Goal: Task Accomplishment & Management: Complete application form

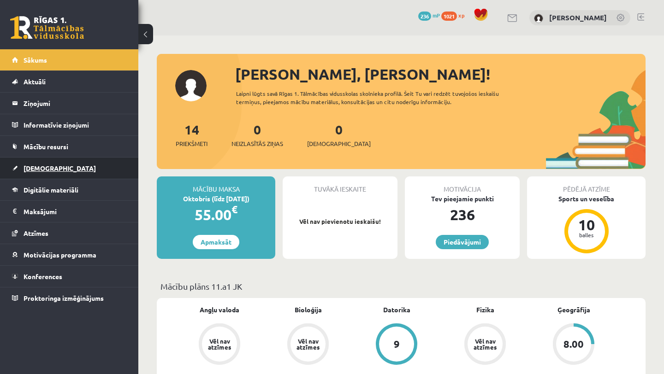
scroll to position [10, 0]
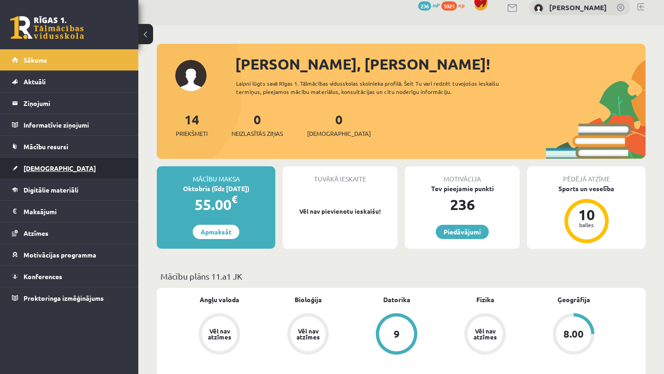
click at [65, 161] on link "[DEMOGRAPHIC_DATA]" at bounding box center [69, 168] width 115 height 21
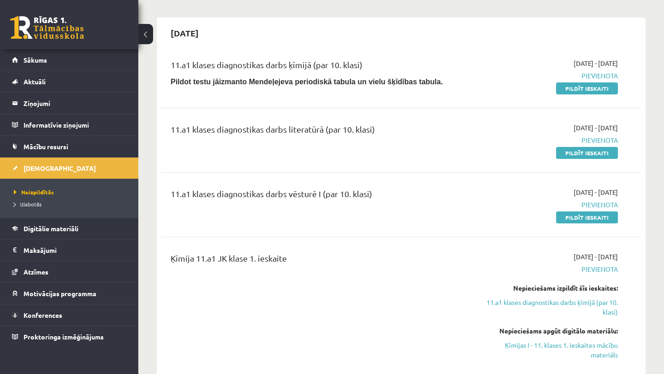
scroll to position [212, 0]
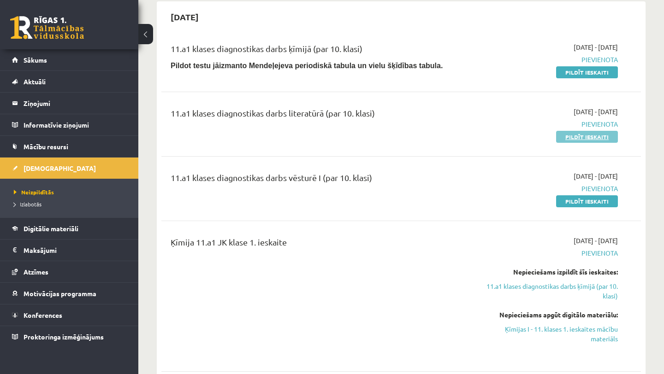
click at [604, 138] on link "Pildīt ieskaiti" at bounding box center [587, 137] width 62 height 12
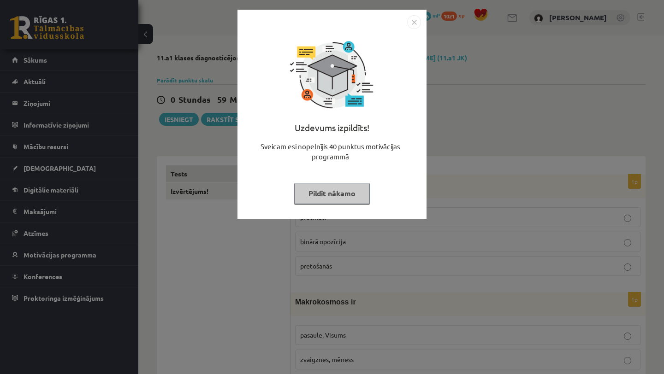
click at [342, 192] on button "Pildīt nākamo" at bounding box center [332, 193] width 76 height 21
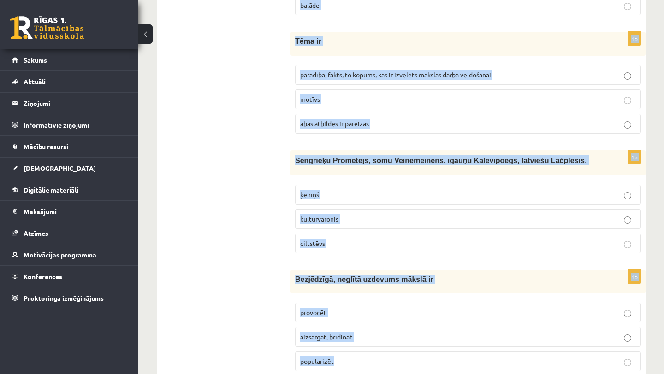
scroll to position [3521, 0]
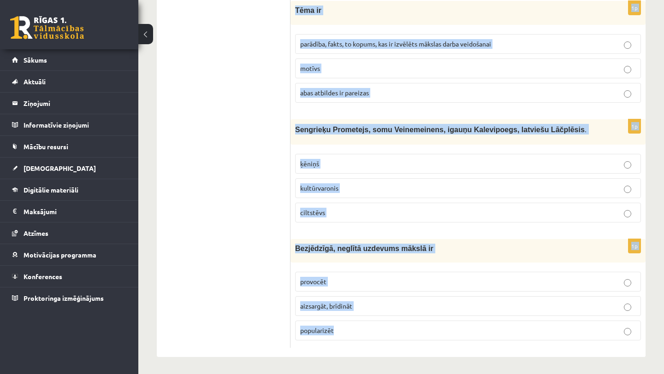
drag, startPoint x: 295, startPoint y: 182, endPoint x: 346, endPoint y: 334, distance: 160.3
copy form "Domāšana pretstatos ir pretmeti binārā opozīcija pretošanās 1p Makrokosmoss ir …"
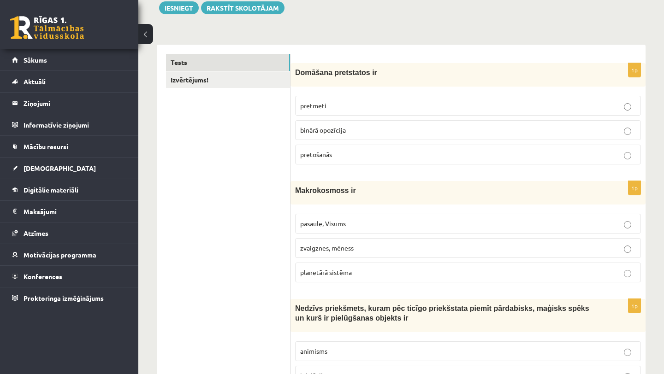
scroll to position [112, 0]
click at [467, 125] on p "binārā opozīcija" at bounding box center [467, 129] width 335 height 10
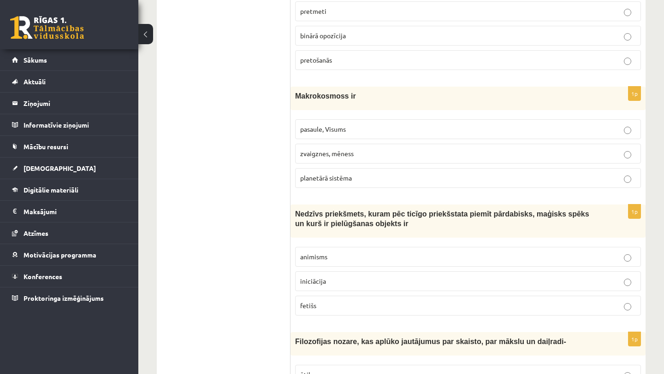
scroll to position [205, 0]
click at [428, 177] on p "planetārā sistēma" at bounding box center [467, 179] width 335 height 10
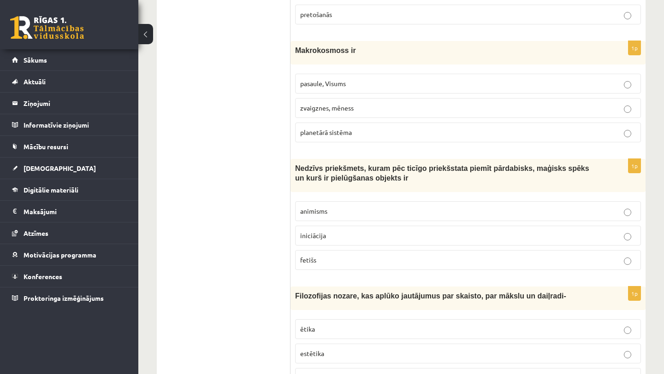
scroll to position [256, 0]
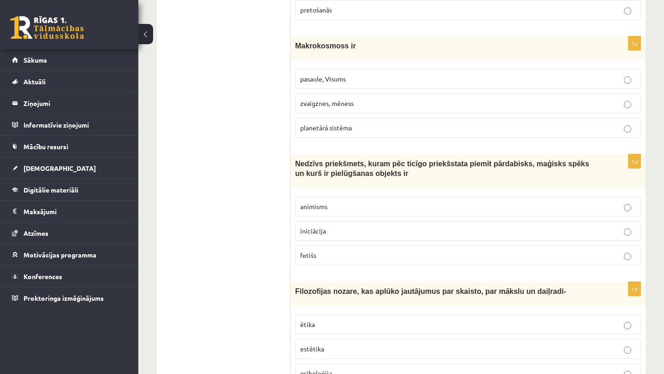
click at [364, 258] on p "fetišs" at bounding box center [467, 256] width 335 height 10
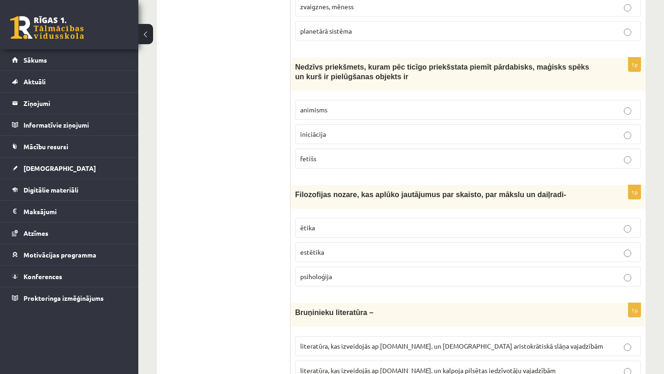
scroll to position [352, 0]
click at [371, 255] on p "estētika" at bounding box center [467, 253] width 335 height 10
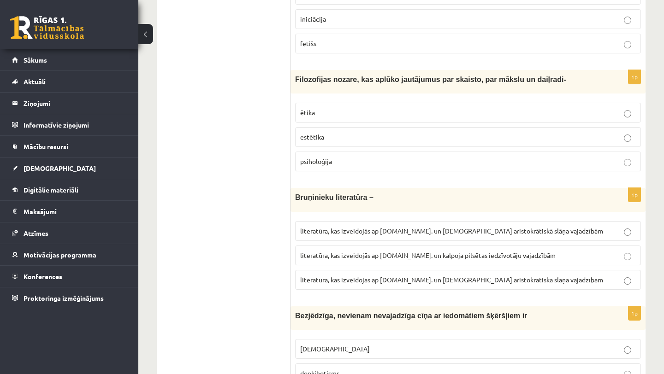
scroll to position [469, 0]
click at [383, 282] on span "literatūra, kas izveidojās ap 12.gs. un kalpoja aristokrātiskā slāņa vajadzībām" at bounding box center [451, 279] width 303 height 8
click at [384, 257] on span "literatūra, kas izveidojās ap 12.gs. un kalpoja pilsētas iedzīvotāju vajadzībām" at bounding box center [427, 255] width 255 height 8
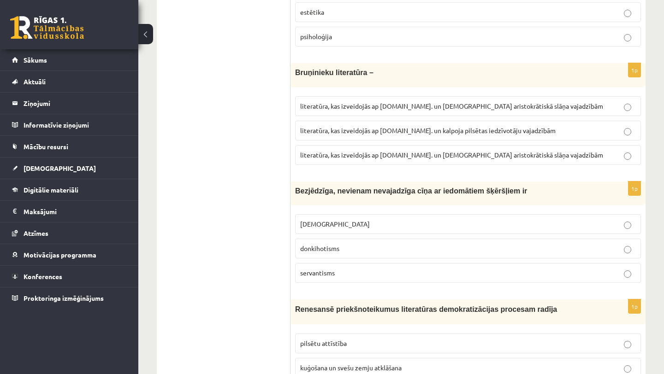
scroll to position [594, 0]
click at [381, 227] on p "minhauzenisms" at bounding box center [467, 224] width 335 height 10
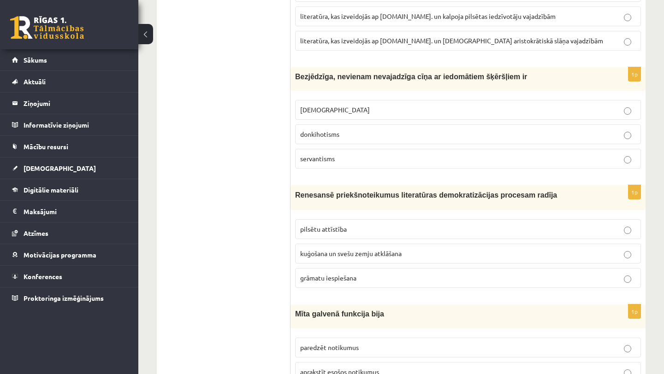
scroll to position [707, 0]
click at [380, 248] on label "kuģošana un svešu zemju atklāšana" at bounding box center [468, 254] width 346 height 20
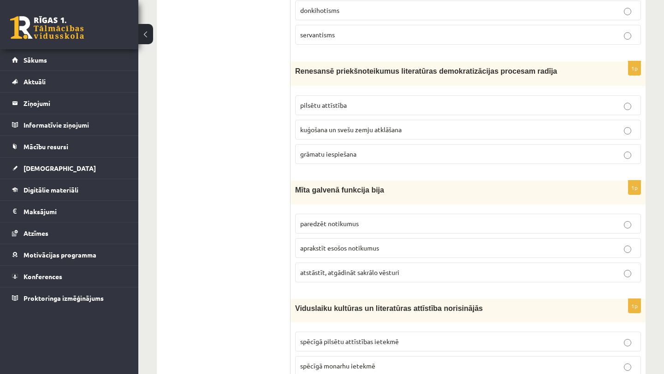
scroll to position [832, 0]
click at [411, 273] on p "atstāstīt, atgādināt sakrālo vēsturi" at bounding box center [467, 272] width 335 height 10
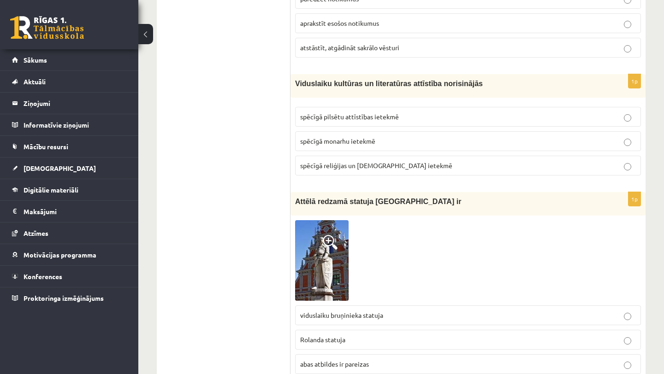
scroll to position [1059, 0]
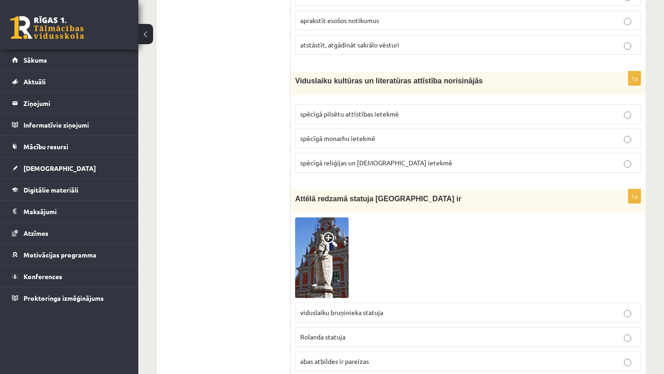
click at [461, 159] on p "spēcīgā reliģijas un baznīcas ietekmē" at bounding box center [467, 163] width 335 height 10
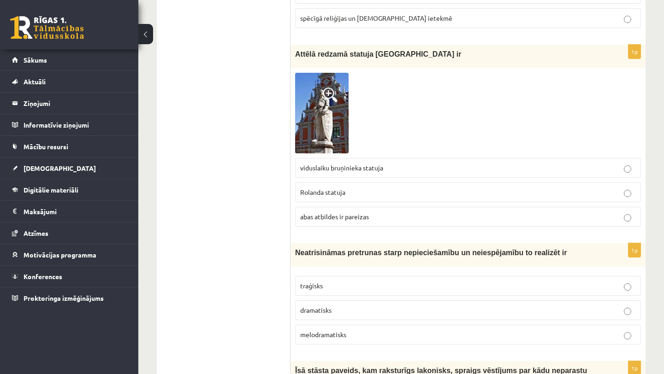
scroll to position [1206, 0]
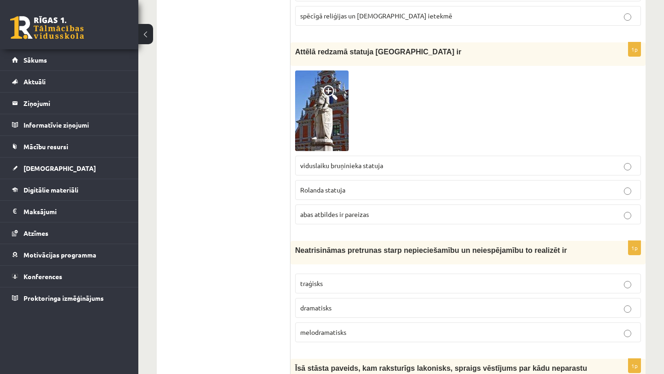
click at [325, 107] on img at bounding box center [321, 111] width 53 height 81
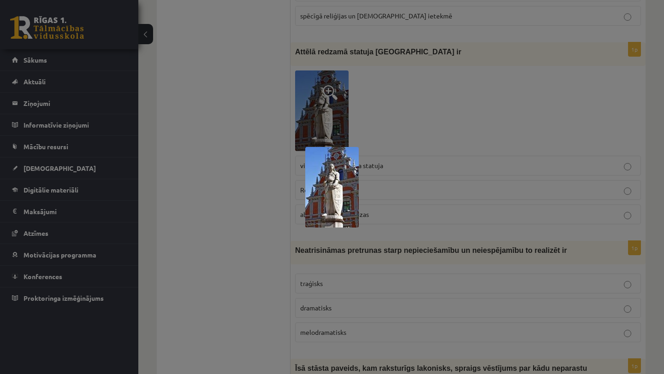
click at [404, 130] on div at bounding box center [332, 187] width 664 height 374
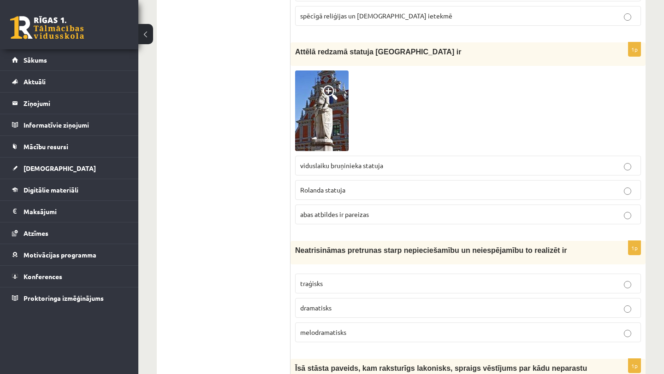
click at [388, 218] on p "abas atbildes ir pareizas" at bounding box center [467, 215] width 335 height 10
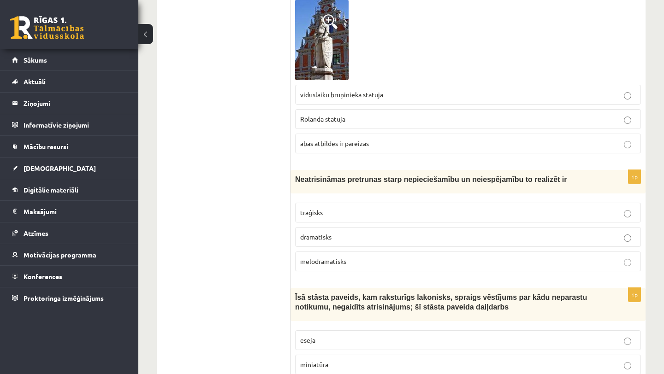
scroll to position [1276, 0]
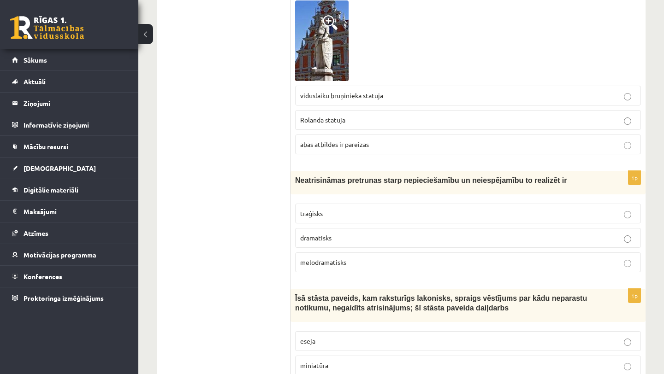
click at [379, 216] on p "traģisks" at bounding box center [467, 214] width 335 height 10
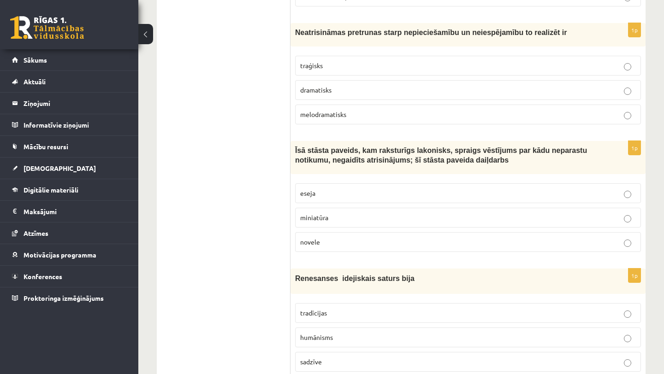
scroll to position [1427, 0]
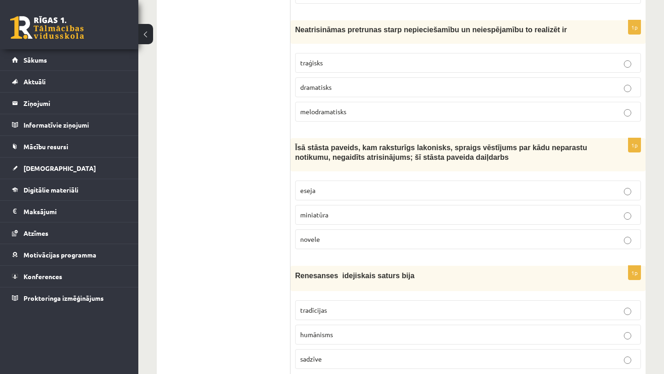
click at [365, 241] on p "novele" at bounding box center [467, 240] width 335 height 10
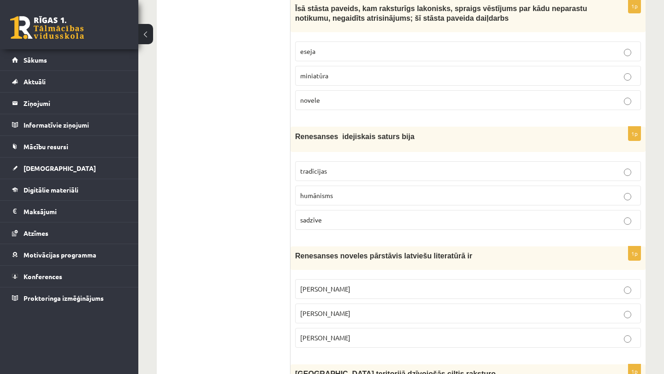
scroll to position [1576, 0]
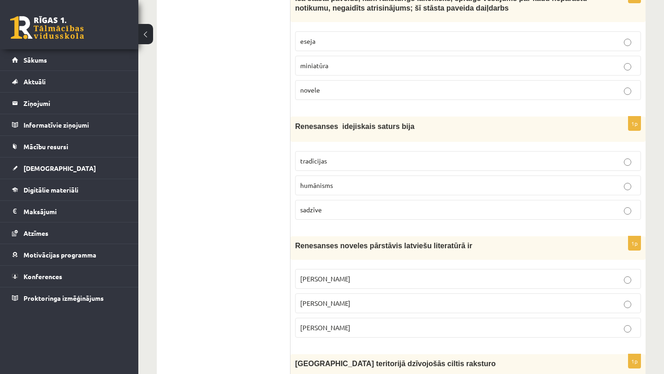
click at [364, 186] on p "humānisms" at bounding box center [467, 186] width 335 height 10
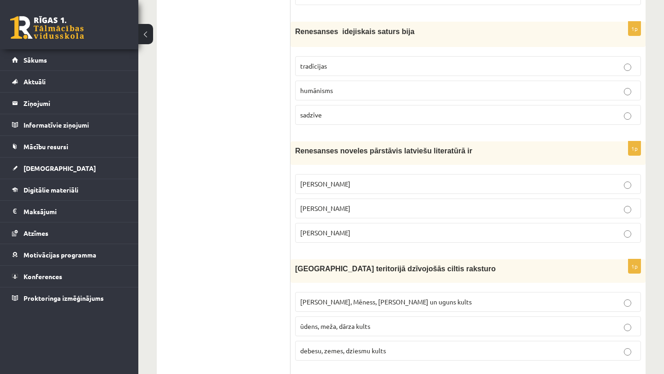
scroll to position [1672, 0]
click at [371, 186] on p "[PERSON_NAME]" at bounding box center [467, 183] width 335 height 10
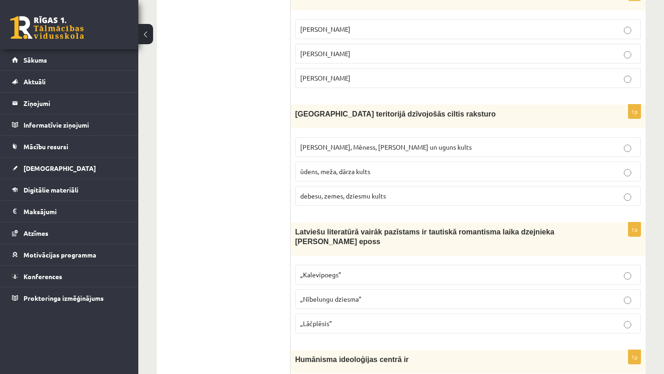
scroll to position [1828, 0]
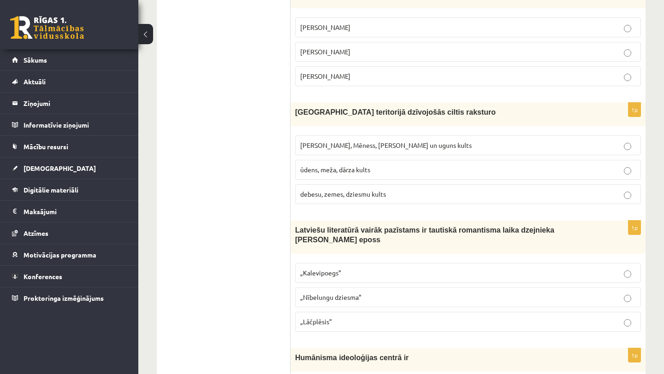
click at [393, 147] on span "[PERSON_NAME], Mēness, [PERSON_NAME] un uguns kults" at bounding box center [385, 145] width 171 height 8
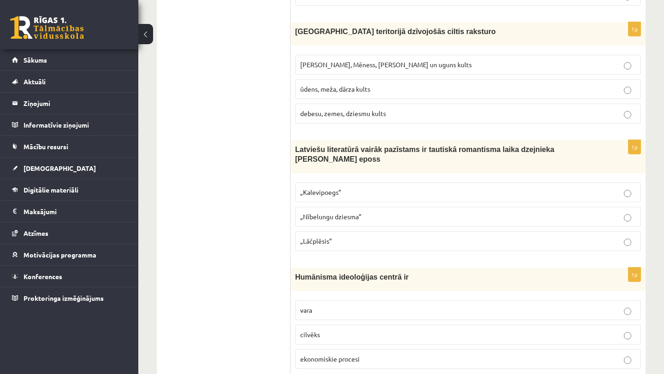
scroll to position [1915, 0]
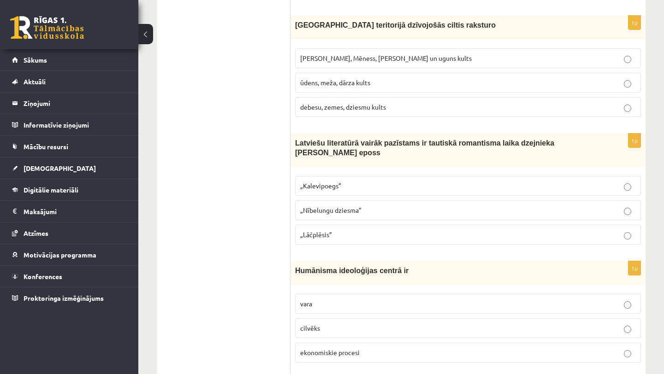
click at [359, 235] on p "„Lāčplēsis”" at bounding box center [467, 235] width 335 height 10
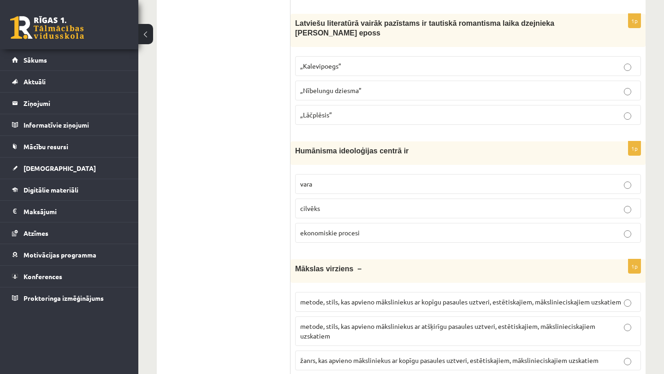
scroll to position [2034, 0]
click at [365, 208] on p "cilvēks" at bounding box center [467, 209] width 335 height 10
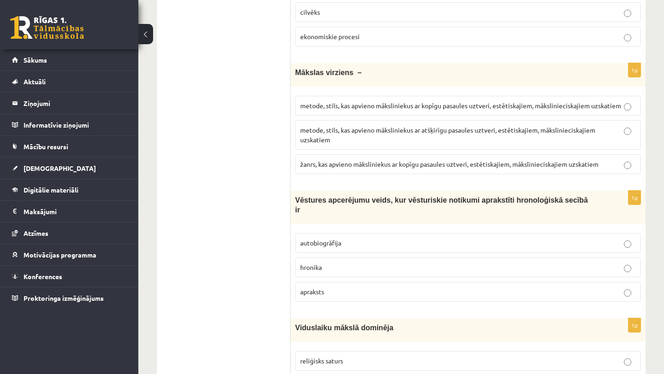
scroll to position [2229, 0]
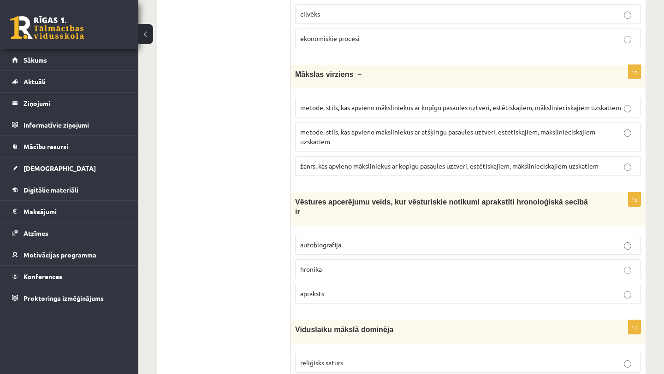
click at [383, 135] on p "metode, stils, kas apvieno māksliniekus ar atšķirīgu pasaules uztveri, estētisk…" at bounding box center [467, 136] width 335 height 19
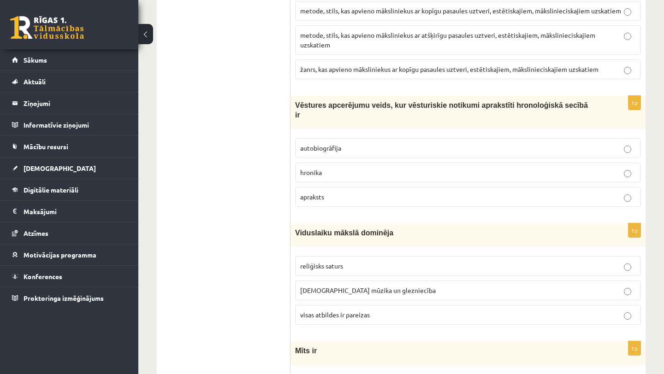
scroll to position [2327, 0]
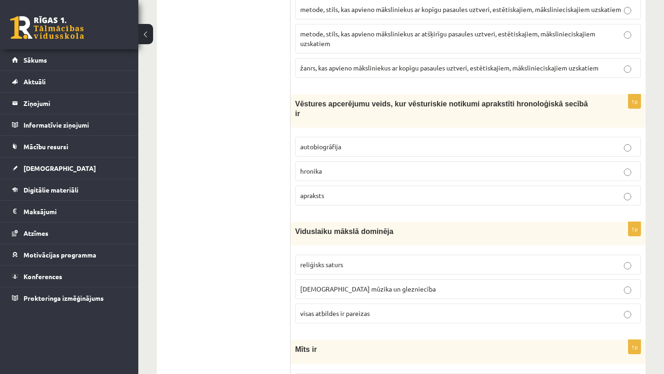
click at [382, 171] on p "hronika" at bounding box center [467, 171] width 335 height 10
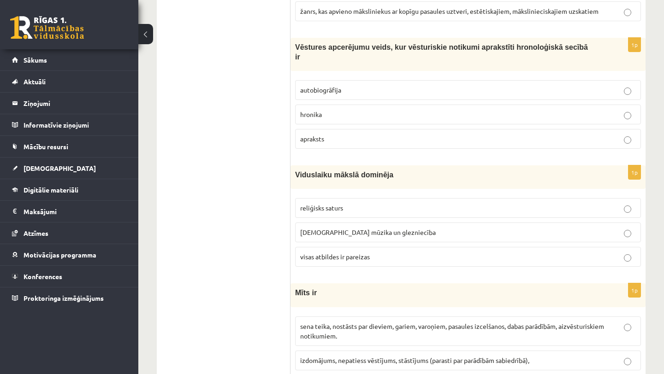
scroll to position [2451, 0]
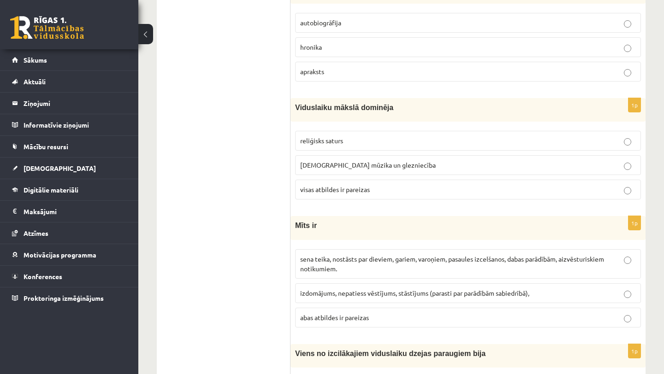
click at [402, 187] on p "visas atbildes ir pareizas" at bounding box center [467, 190] width 335 height 10
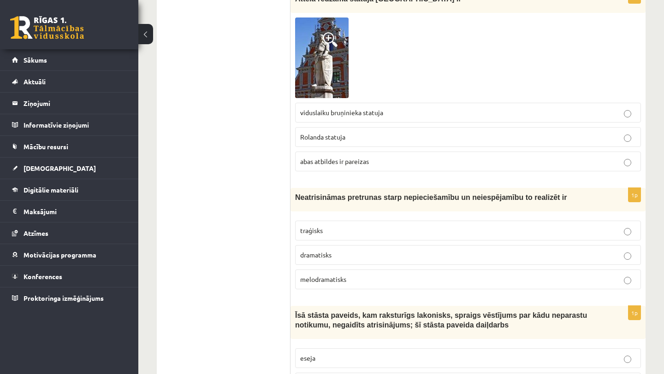
scroll to position [1258, 0]
click at [417, 129] on label "Rolanda statuja" at bounding box center [468, 138] width 346 height 20
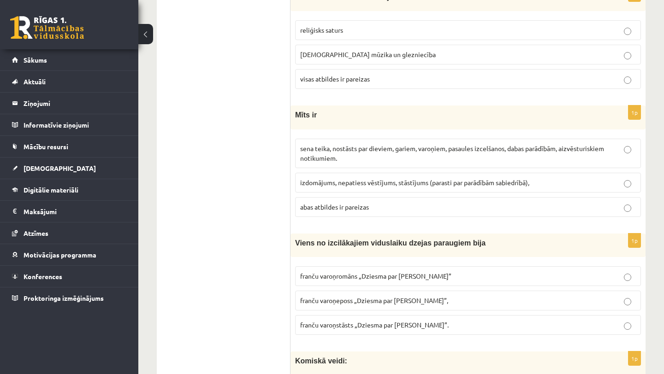
scroll to position [2561, 0]
click at [433, 141] on label "sena teika, nostāsts par dieviem, gariem, varoņiem, pasaules izcelšanos, dabas …" at bounding box center [468, 154] width 346 height 29
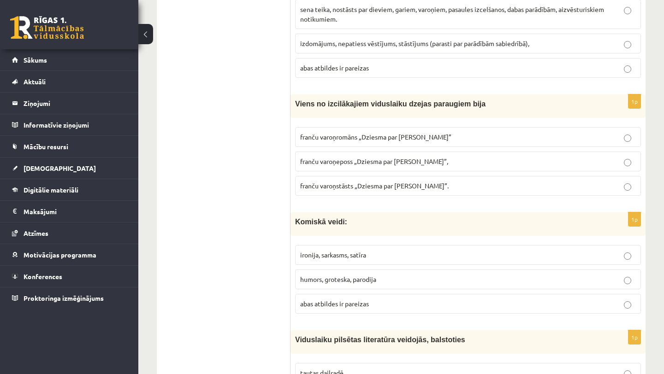
scroll to position [2702, 0]
click at [435, 164] on p "franču varoņeposs „Dziesma par Rolandu”," at bounding box center [467, 161] width 335 height 10
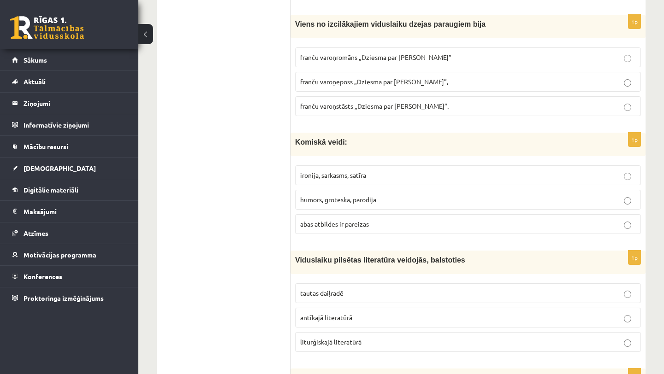
scroll to position [2780, 0]
click at [419, 221] on p "abas atbildes ir pareizas" at bounding box center [467, 225] width 335 height 10
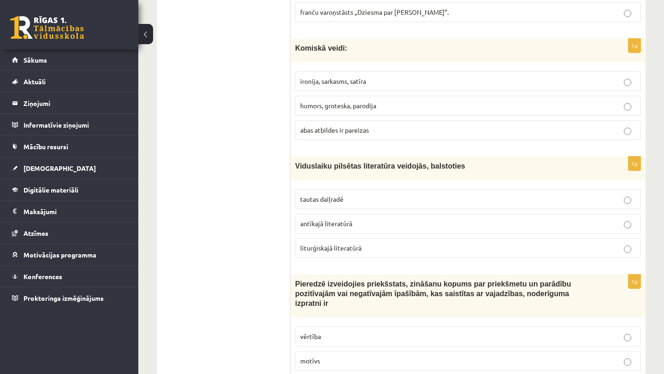
scroll to position [2875, 0]
click at [417, 200] on p "tautas daiļradē" at bounding box center [467, 199] width 335 height 10
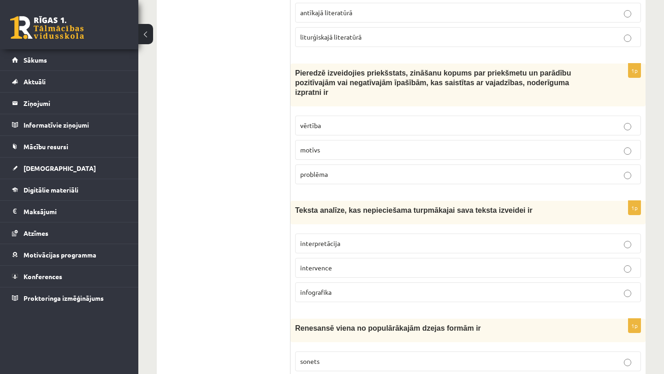
scroll to position [3066, 0]
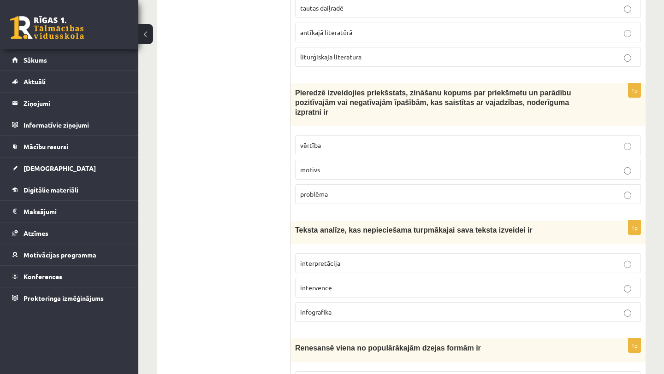
click at [410, 173] on p "motīvs" at bounding box center [467, 170] width 335 height 10
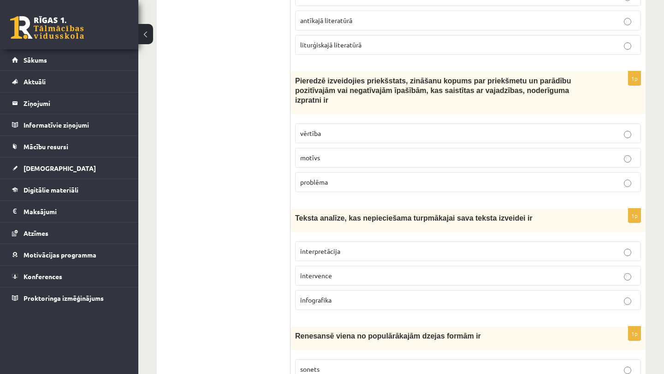
click at [413, 133] on p "vērtība" at bounding box center [467, 134] width 335 height 10
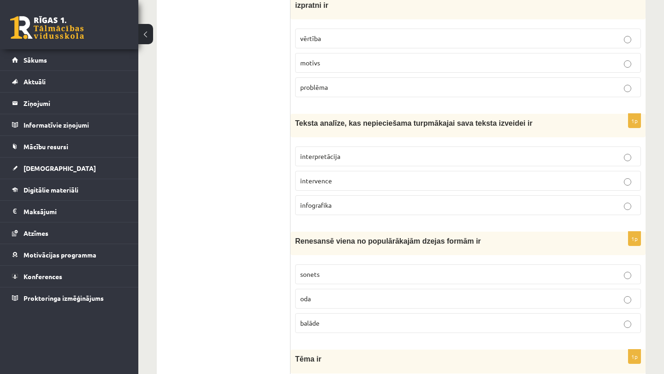
scroll to position [3174, 0]
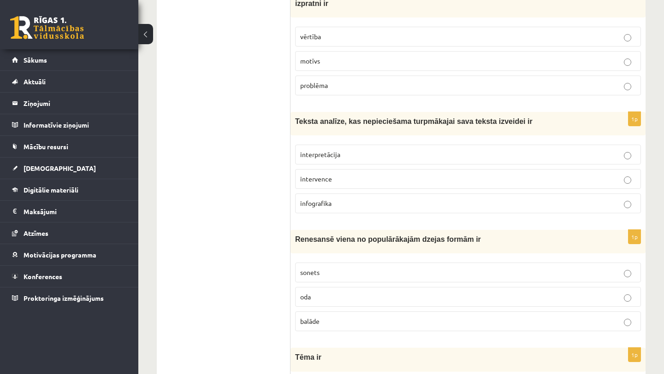
click at [406, 151] on p "interpretācija" at bounding box center [467, 155] width 335 height 10
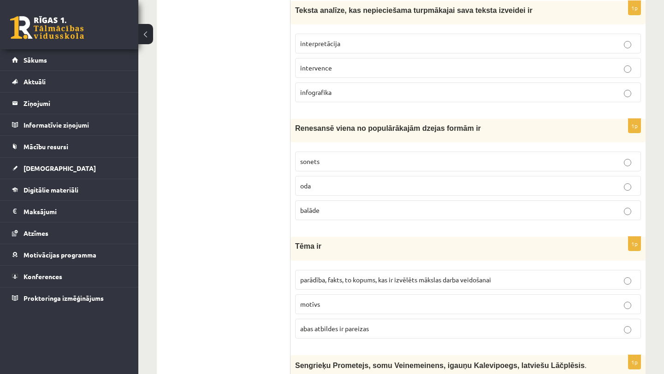
scroll to position [3286, 0]
click at [388, 161] on p "sonets" at bounding box center [467, 161] width 335 height 10
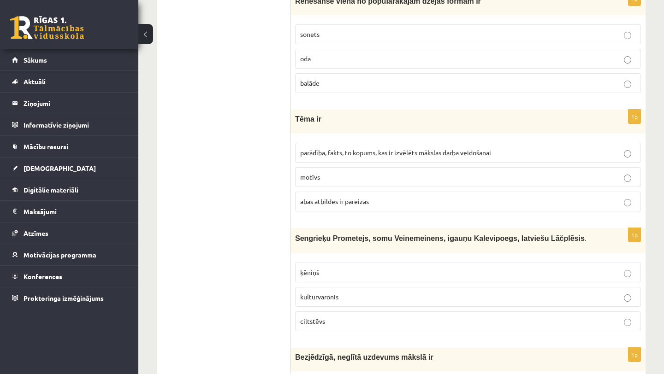
scroll to position [3412, 0]
click at [389, 158] on label "parādība, fakts, to kopums, kas ir izvēlēts mākslas darba veidošanai" at bounding box center [468, 153] width 346 height 20
click at [388, 199] on p "abas atbildes ir pareizas" at bounding box center [467, 202] width 335 height 10
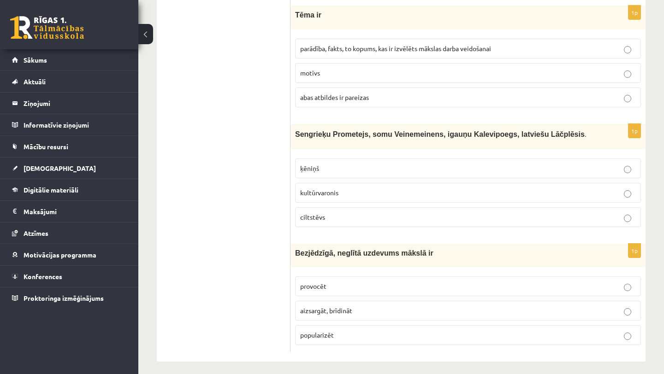
scroll to position [3521, 0]
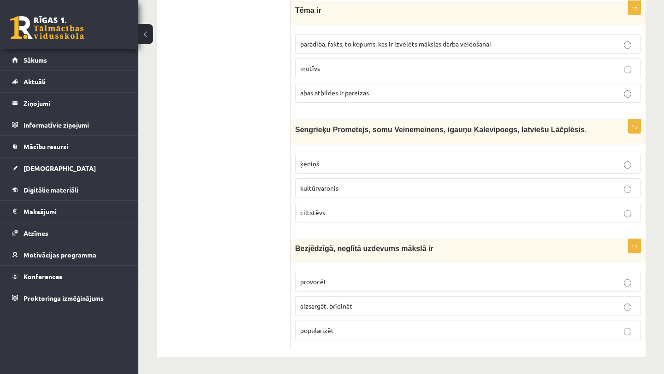
click at [392, 190] on p "kultūrvaronis" at bounding box center [467, 188] width 335 height 10
click at [369, 307] on p "aizsargāt, brīdināt" at bounding box center [467, 306] width 335 height 10
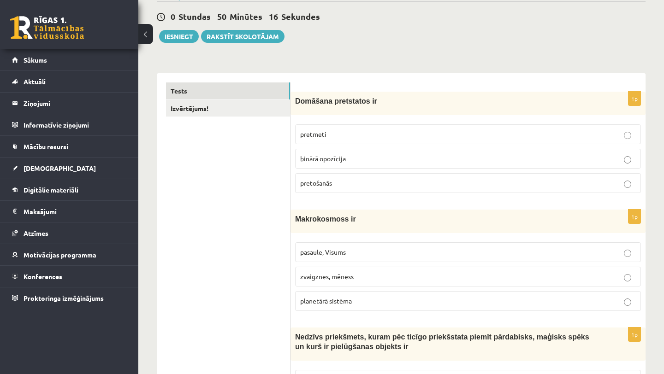
scroll to position [82, 0]
click at [354, 254] on p "pasaule, Visums" at bounding box center [467, 253] width 335 height 10
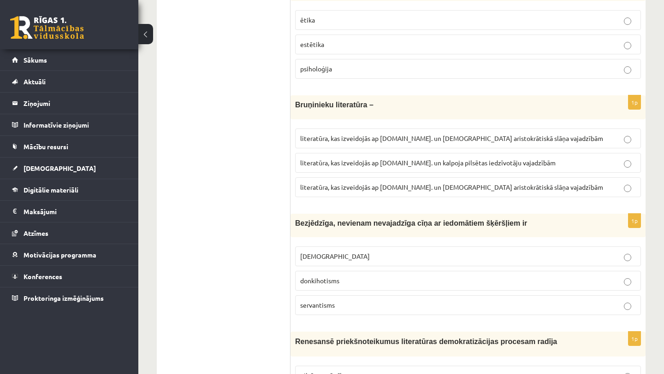
scroll to position [561, 0]
click at [429, 185] on span "literatūra, kas izveidojās ap 12.gs. un kalpoja aristokrātiskā slāņa vajadzībām" at bounding box center [451, 186] width 303 height 8
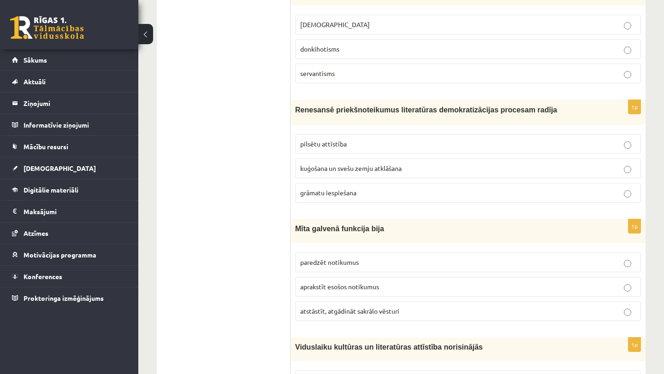
scroll to position [805, 0]
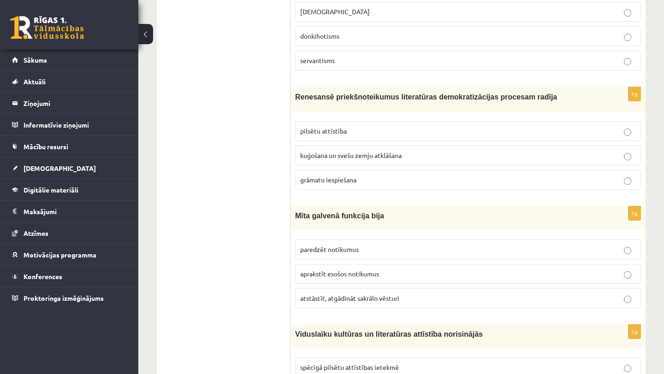
click at [338, 178] on span "grāmatu iespiešana" at bounding box center [328, 180] width 56 height 8
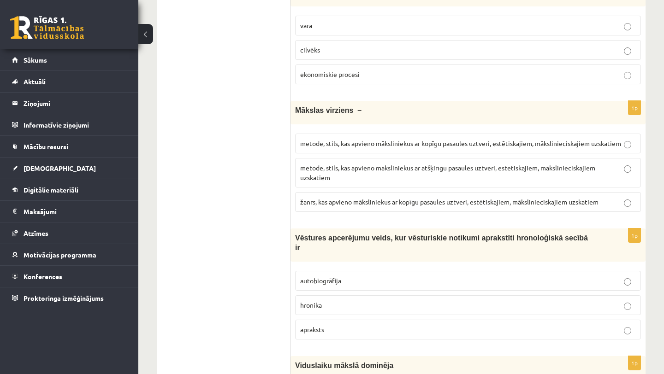
scroll to position [2195, 0]
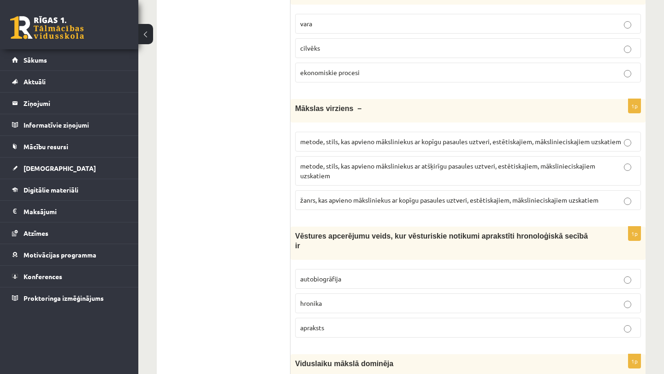
click at [451, 141] on span "metode, stils, kas apvieno māksliniekus ar kopīgu pasaules uztveri, estētiskaji…" at bounding box center [460, 141] width 321 height 8
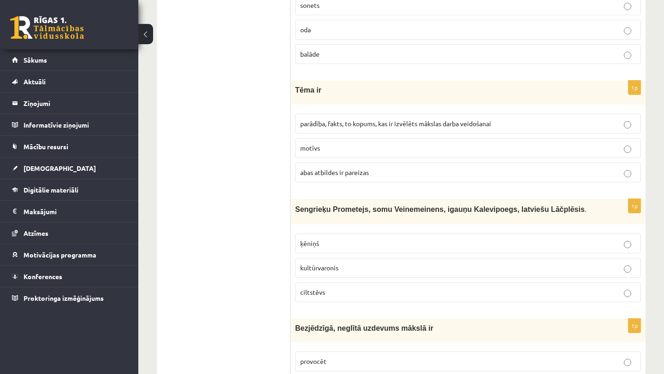
scroll to position [3521, 0]
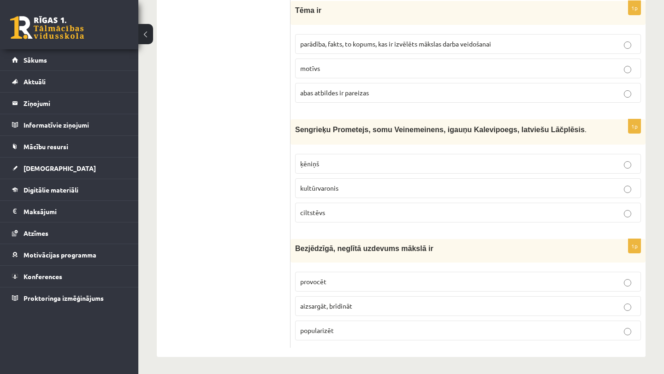
click at [404, 275] on label "provocēt" at bounding box center [468, 282] width 346 height 20
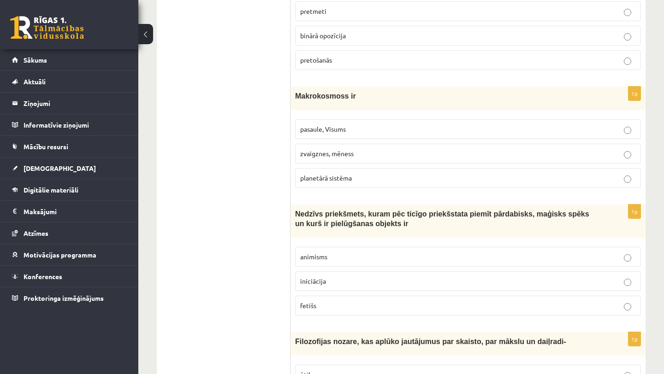
scroll to position [0, 0]
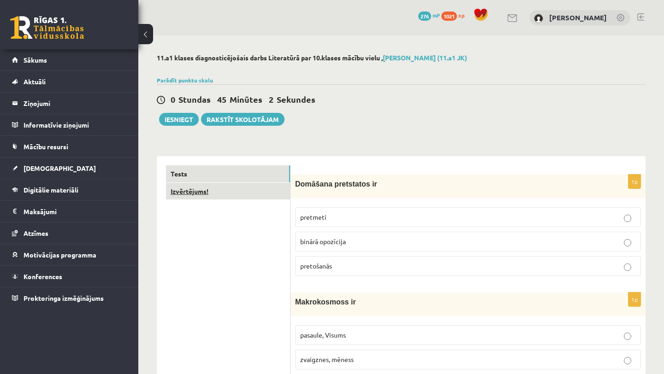
click at [262, 193] on link "Izvērtējums!" at bounding box center [228, 191] width 124 height 17
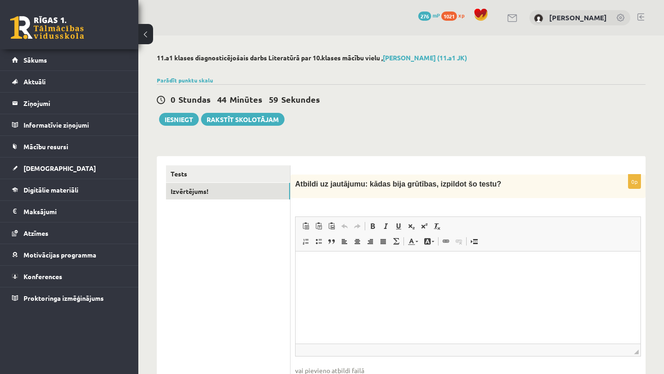
click at [363, 280] on html at bounding box center [467, 266] width 345 height 28
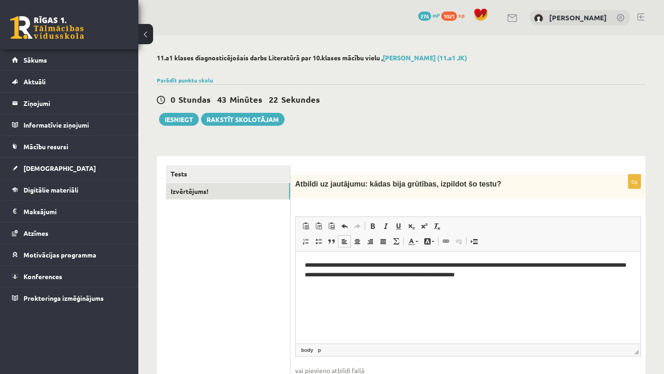
scroll to position [63, 0]
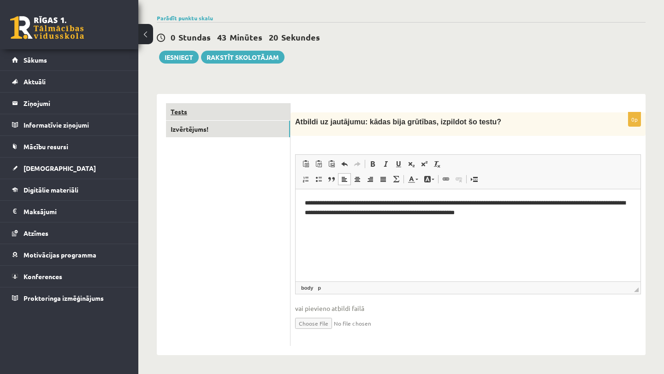
click at [235, 108] on link "Tests" at bounding box center [228, 111] width 124 height 17
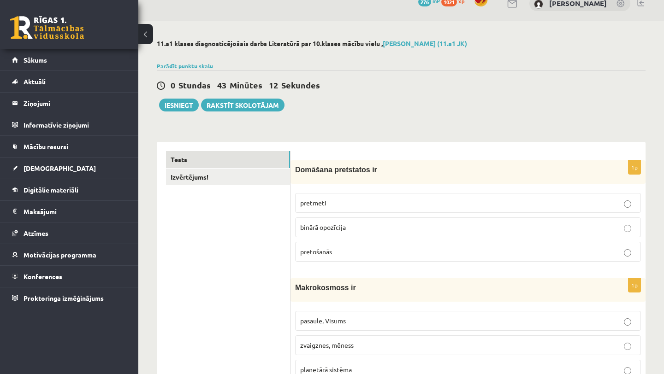
scroll to position [0, 0]
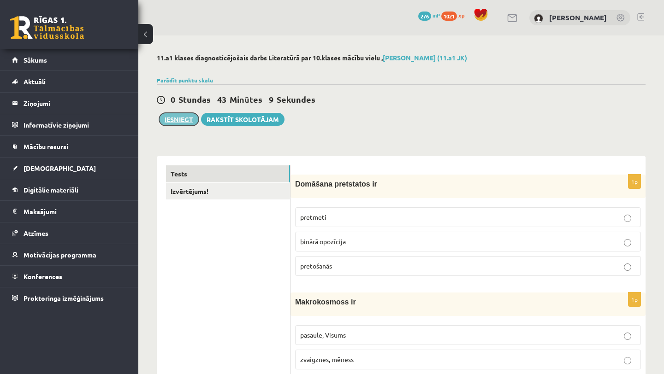
click at [186, 120] on button "Iesniegt" at bounding box center [179, 119] width 40 height 13
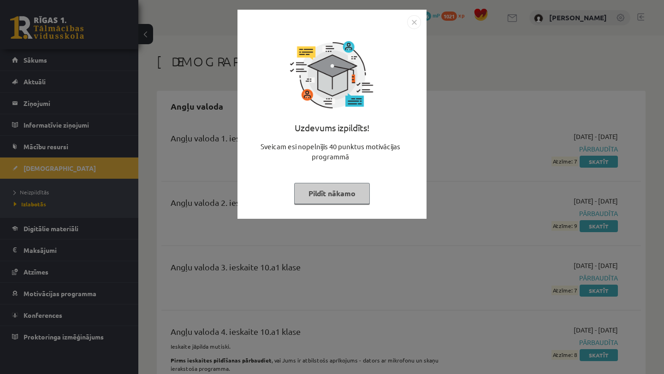
click at [335, 192] on button "Pildīt nākamo" at bounding box center [332, 193] width 76 height 21
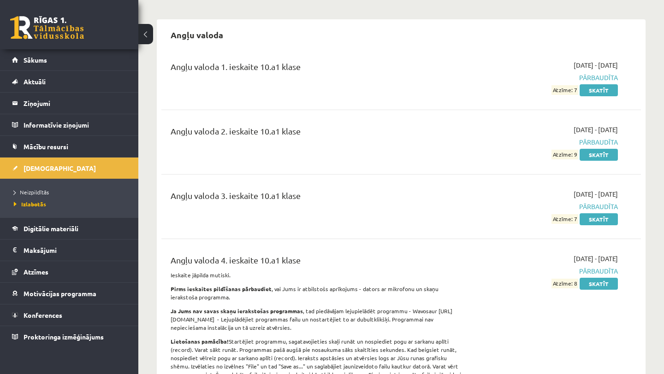
scroll to position [80, 0]
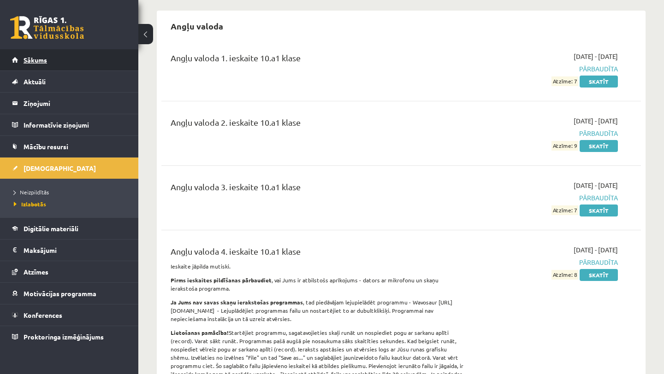
click at [117, 65] on link "Sākums" at bounding box center [69, 59] width 115 height 21
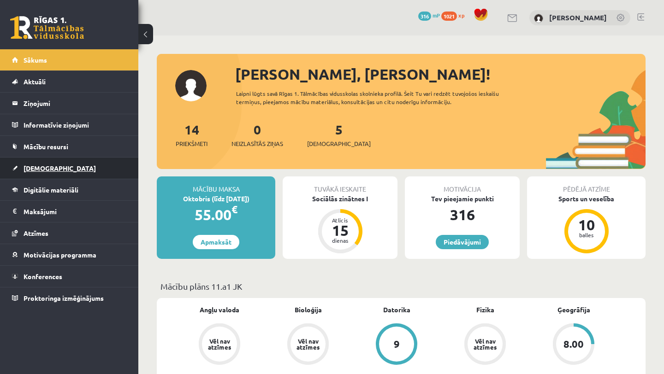
click at [74, 172] on link "[DEMOGRAPHIC_DATA]" at bounding box center [69, 168] width 115 height 21
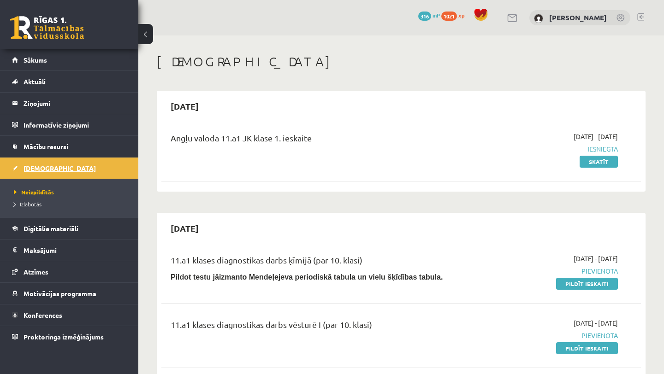
click at [56, 174] on link "[DEMOGRAPHIC_DATA]" at bounding box center [69, 168] width 115 height 21
click at [30, 204] on span "Izlabotās" at bounding box center [28, 203] width 28 height 7
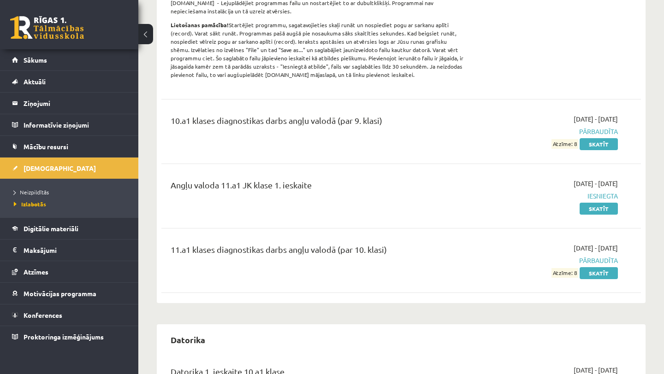
scroll to position [407, 0]
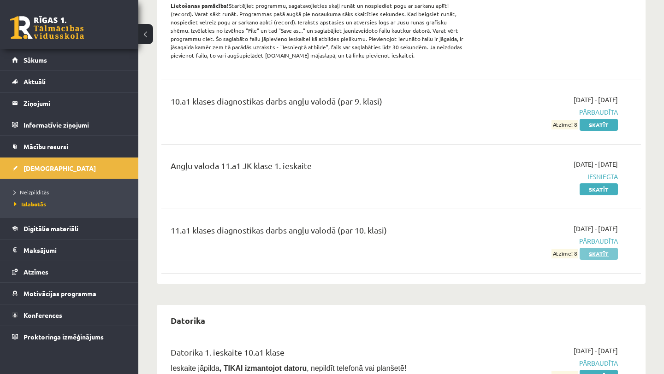
click at [598, 255] on link "Skatīt" at bounding box center [598, 254] width 38 height 12
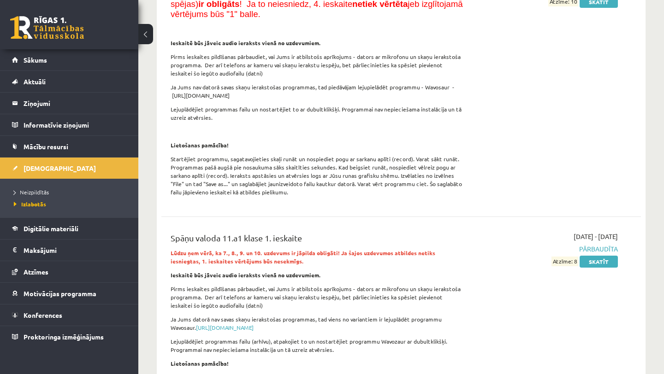
scroll to position [6333, 0]
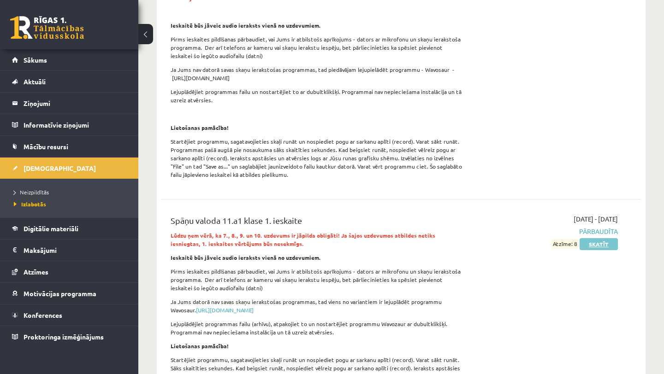
click at [605, 238] on link "Skatīt" at bounding box center [598, 244] width 38 height 12
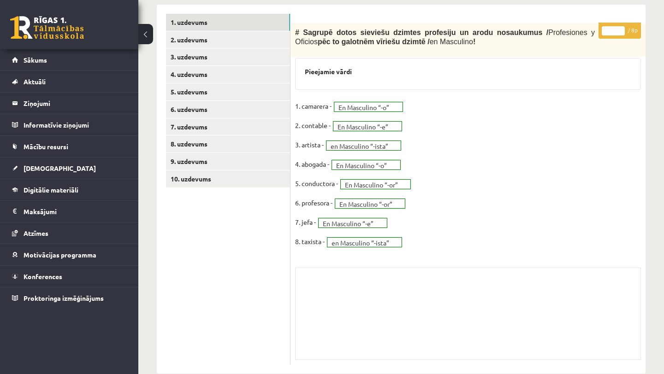
scroll to position [272, 0]
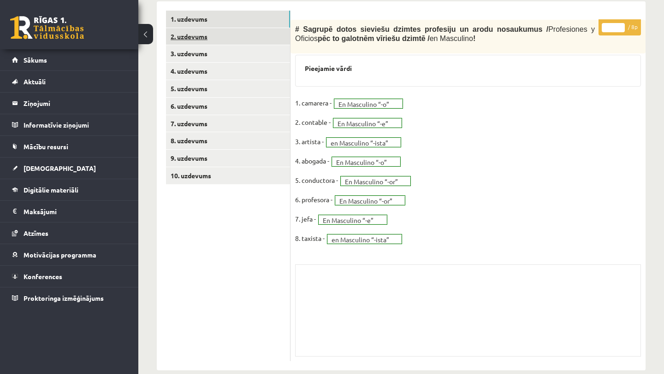
click at [242, 34] on link "2. uzdevums" at bounding box center [228, 36] width 124 height 17
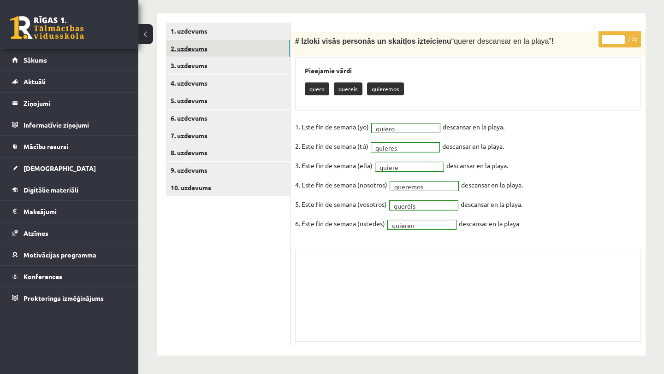
scroll to position [260, 0]
click at [238, 65] on link "3. uzdevums" at bounding box center [228, 65] width 124 height 17
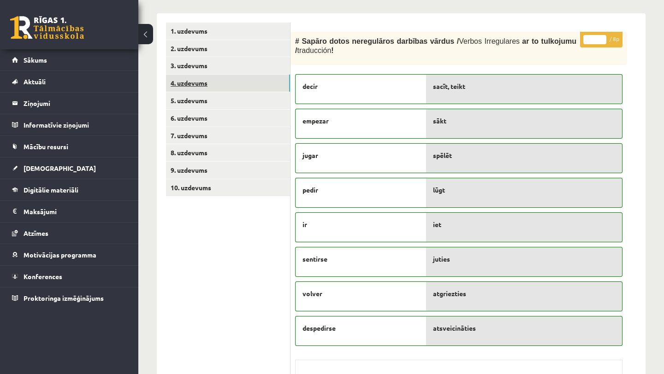
click at [239, 83] on link "4. uzdevums" at bounding box center [228, 83] width 124 height 17
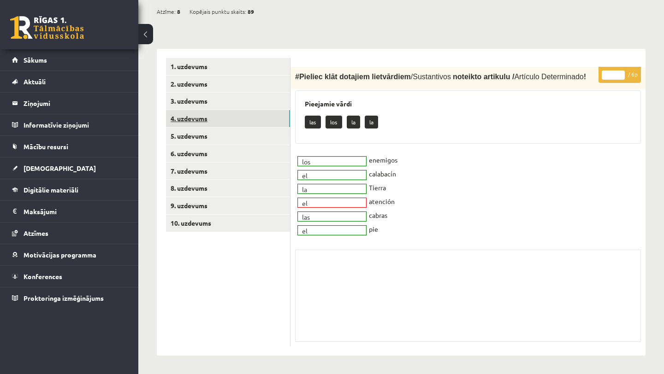
scroll to position [225, 0]
click at [237, 132] on link "5. uzdevums" at bounding box center [228, 136] width 124 height 17
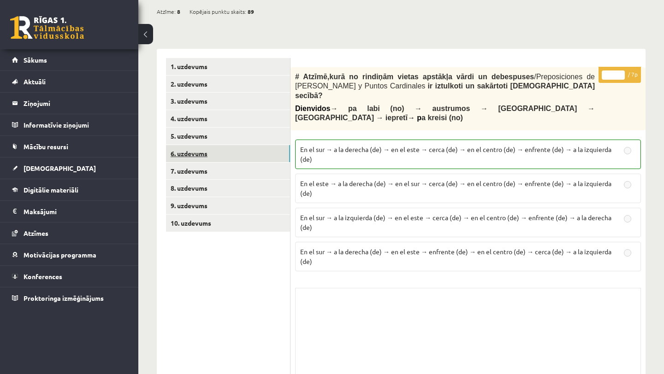
click at [237, 156] on link "6. uzdevums" at bounding box center [228, 153] width 124 height 17
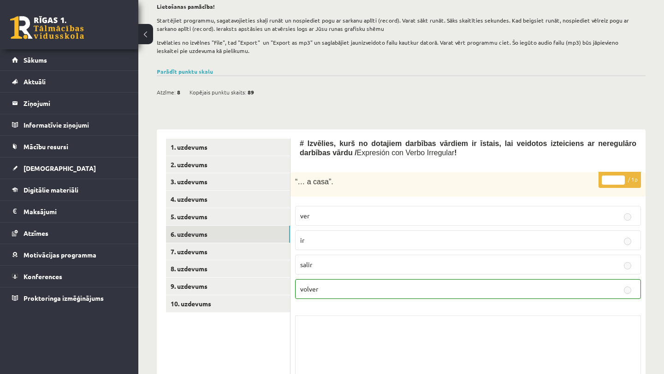
scroll to position [157, 0]
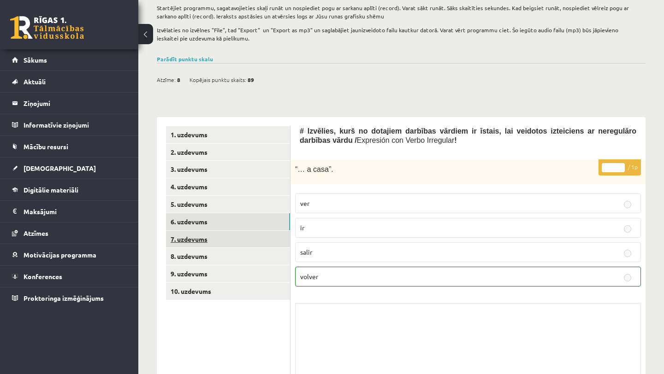
click at [230, 235] on link "7. uzdevums" at bounding box center [228, 239] width 124 height 17
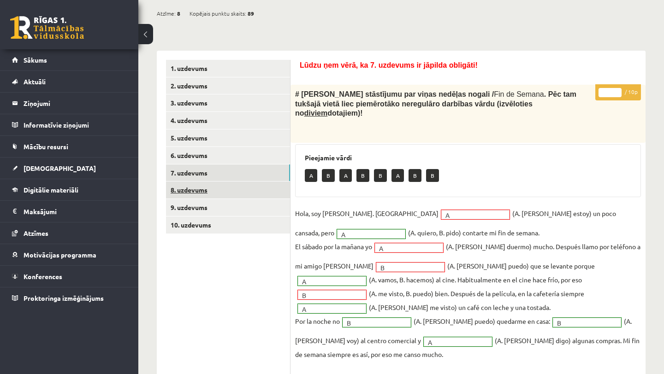
scroll to position [247, 0]
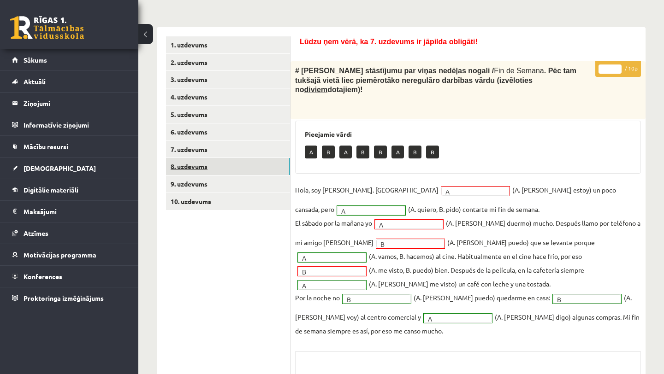
click at [251, 167] on link "8. uzdevums" at bounding box center [228, 166] width 124 height 17
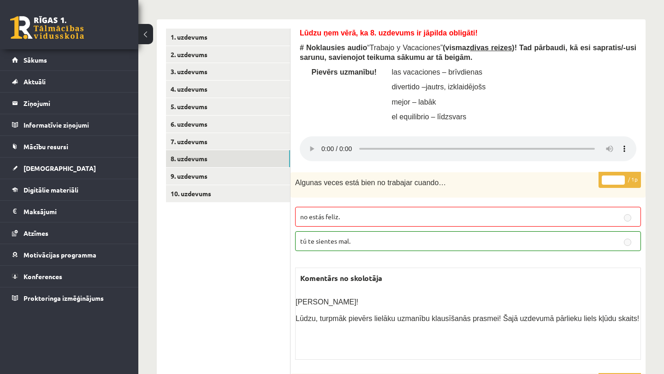
scroll to position [245, 0]
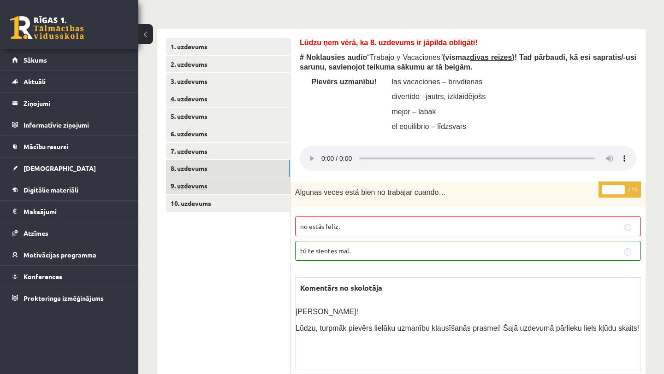
click at [255, 181] on link "9. uzdevums" at bounding box center [228, 185] width 124 height 17
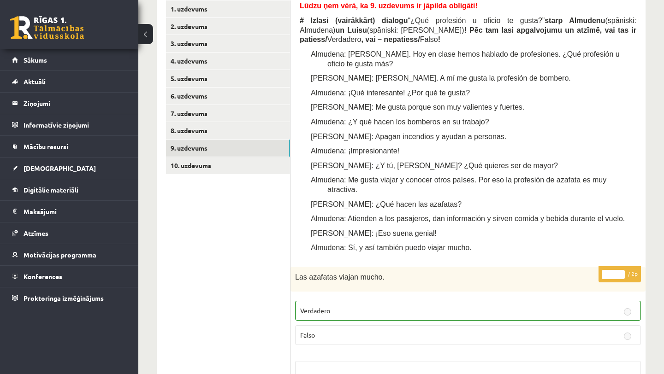
scroll to position [288, 0]
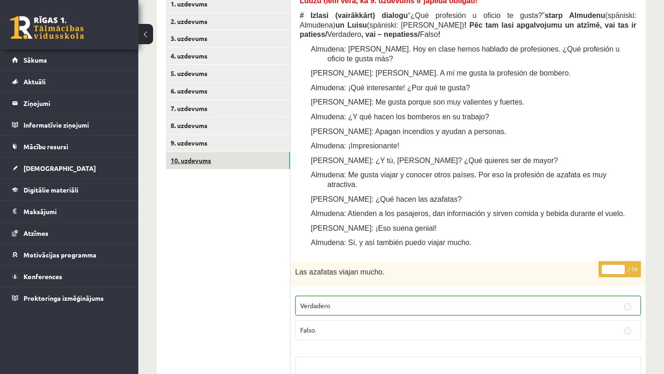
click at [256, 160] on link "10. uzdevums" at bounding box center [228, 160] width 124 height 17
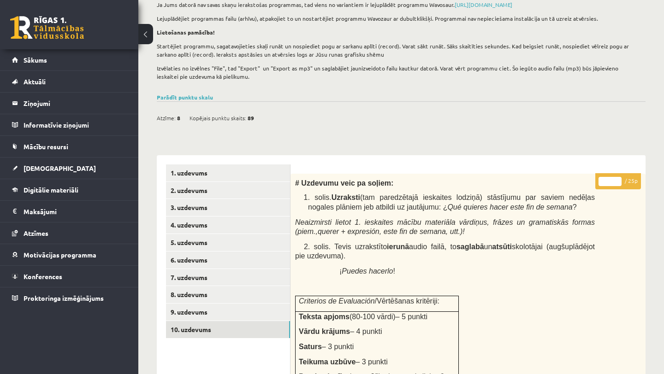
scroll to position [3, 0]
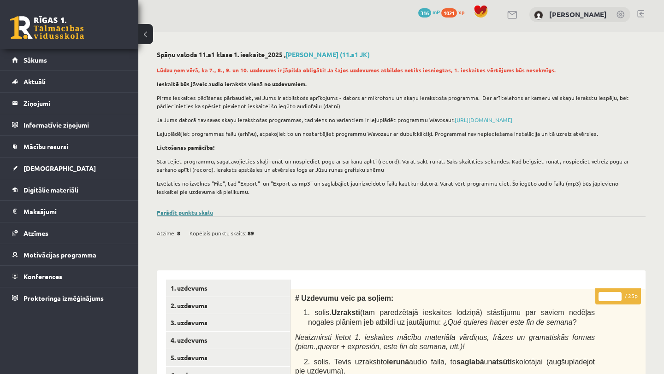
click at [203, 212] on link "Parādīt punktu skalu" at bounding box center [185, 212] width 56 height 7
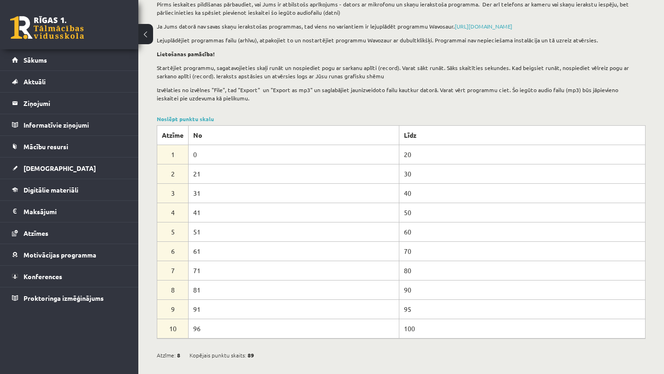
scroll to position [0, 0]
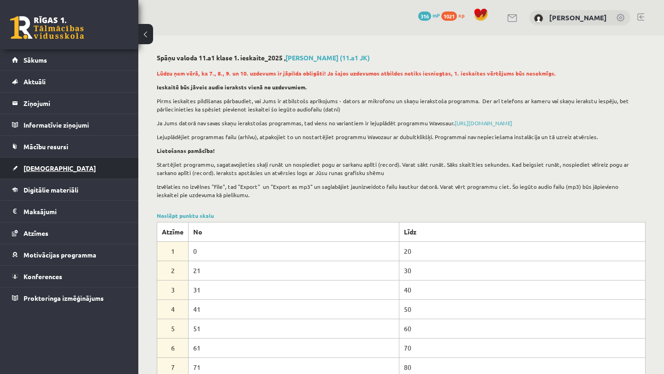
click at [75, 174] on link "[DEMOGRAPHIC_DATA]" at bounding box center [69, 168] width 115 height 21
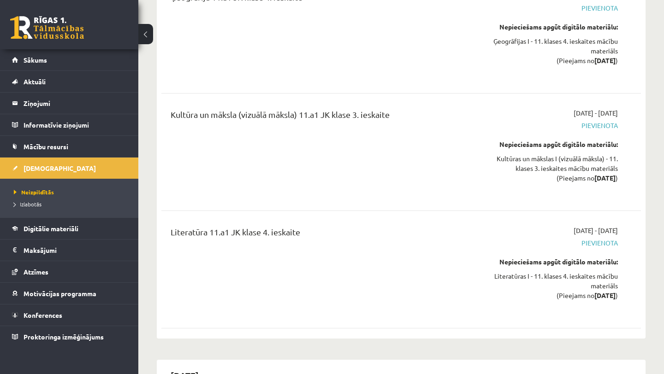
scroll to position [6029, 0]
click at [41, 202] on span "Izlabotās" at bounding box center [28, 203] width 28 height 7
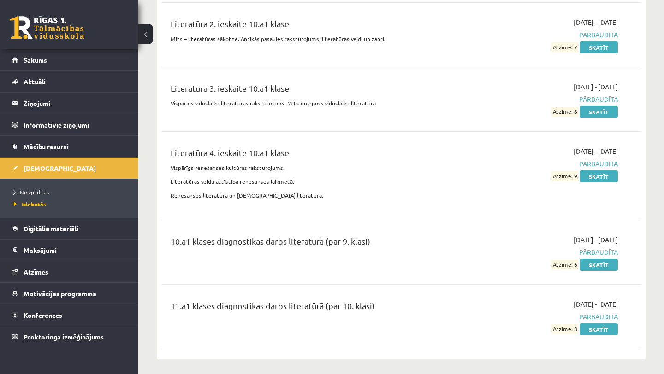
scroll to position [3690, 0]
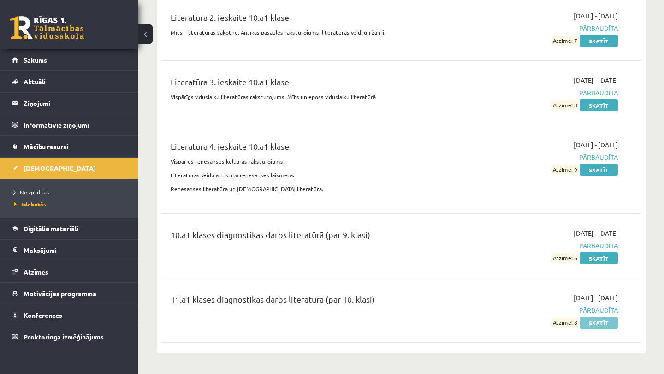
click at [595, 317] on link "Skatīt" at bounding box center [598, 323] width 38 height 12
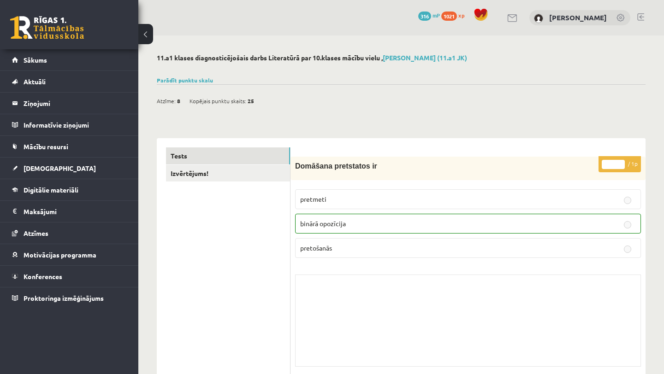
click at [148, 33] on button at bounding box center [145, 34] width 15 height 20
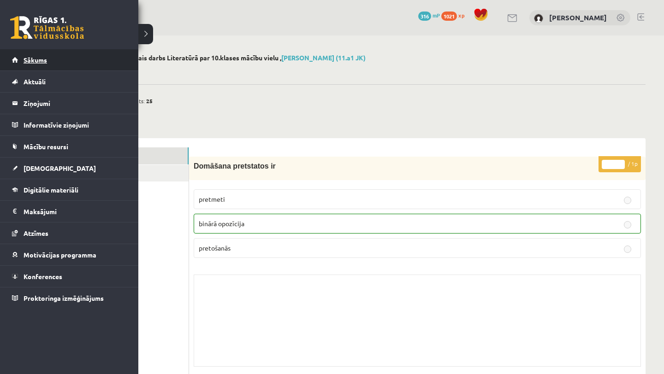
click at [74, 67] on link "Sākums" at bounding box center [69, 59] width 115 height 21
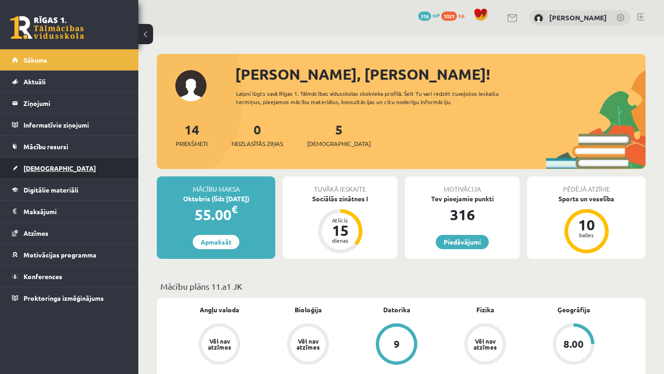
click at [49, 162] on link "[DEMOGRAPHIC_DATA]" at bounding box center [69, 168] width 115 height 21
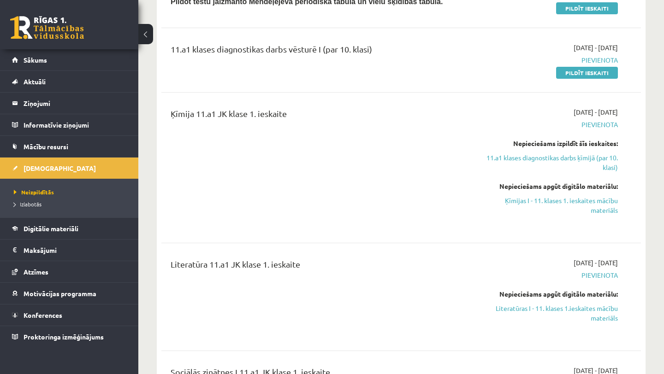
scroll to position [272, 0]
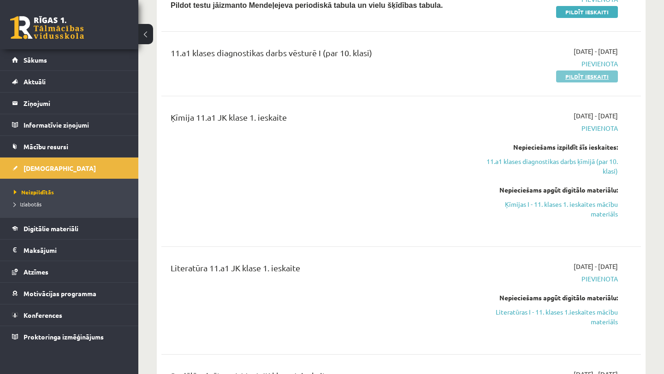
click at [579, 77] on link "Pildīt ieskaiti" at bounding box center [587, 77] width 62 height 12
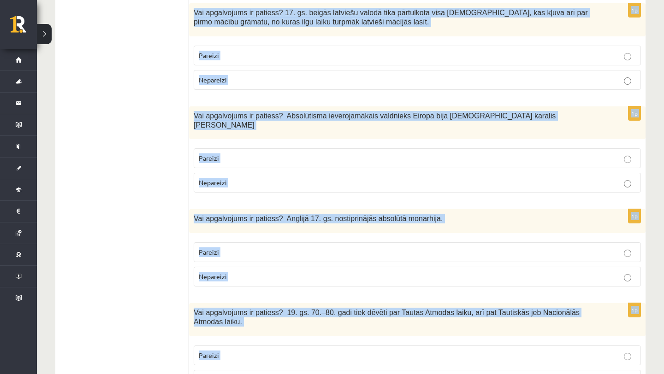
scroll to position [3126, 0]
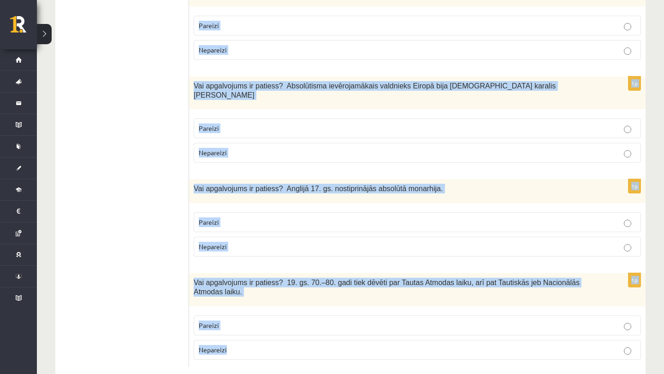
drag, startPoint x: 194, startPoint y: 86, endPoint x: 286, endPoint y: 346, distance: 275.3
copy form "Izvēlies pareizo jēdzienu, atbilstoši skaidrojumam! Ideju, uzskatu un viedokļu …"
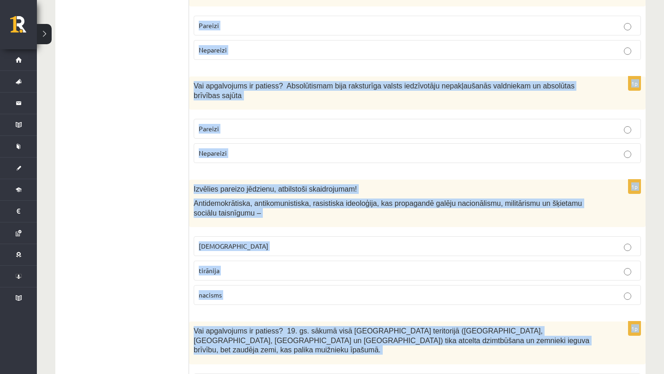
scroll to position [1740, 0]
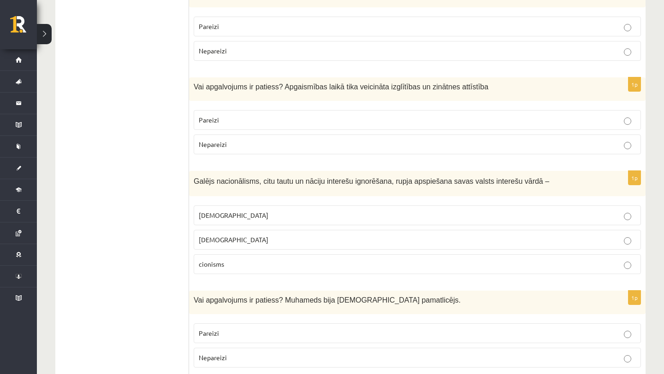
click at [145, 286] on ul "Tests" at bounding box center [127, 89] width 124 height 3328
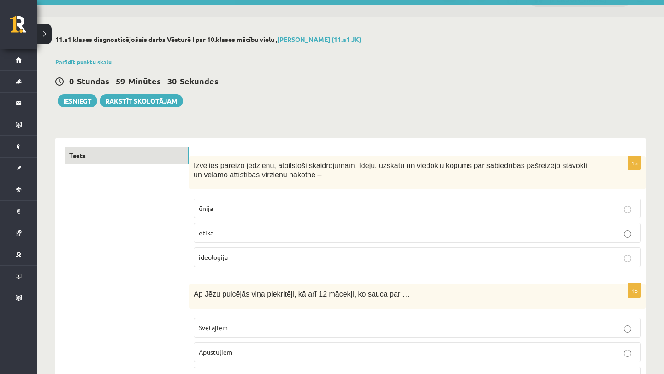
scroll to position [22, 0]
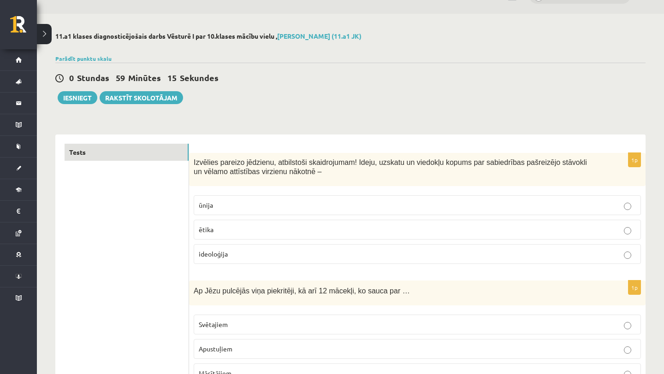
click at [250, 233] on p "ētika" at bounding box center [417, 230] width 437 height 10
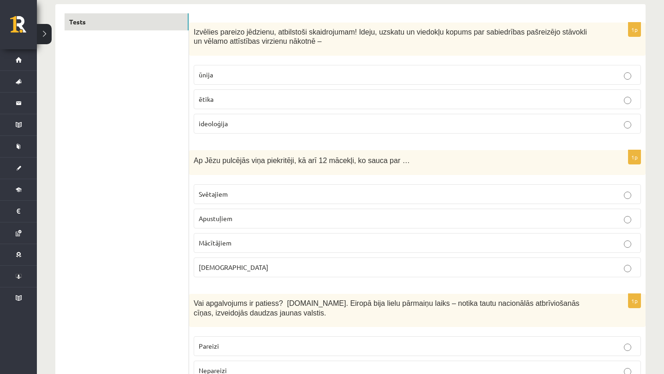
scroll to position [154, 0]
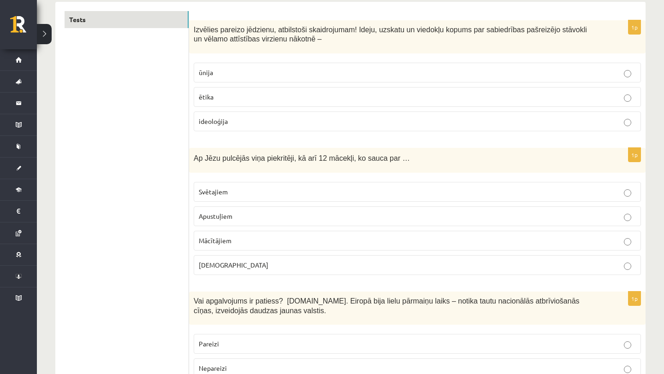
click at [281, 236] on p "Mācītājiem" at bounding box center [417, 241] width 437 height 10
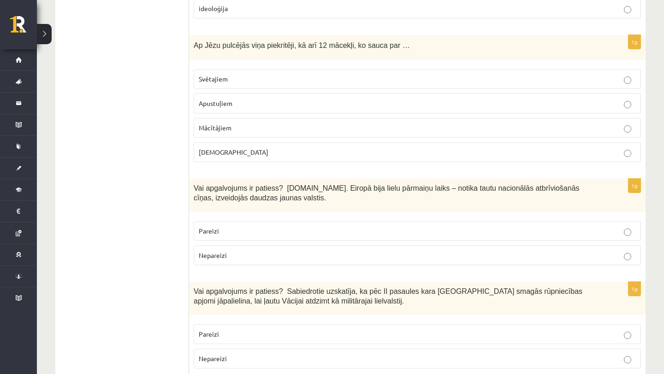
scroll to position [268, 0]
click at [281, 236] on label "Pareizi" at bounding box center [417, 230] width 447 height 20
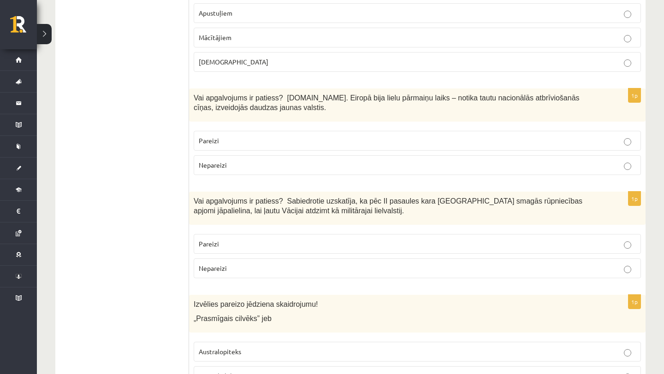
scroll to position [369, 0]
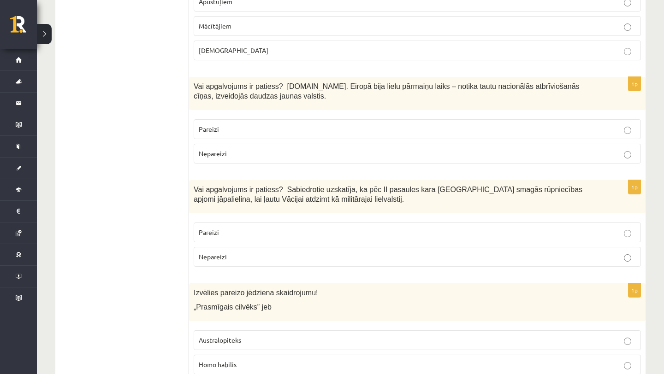
click at [283, 261] on p "Nepareizi" at bounding box center [417, 257] width 437 height 10
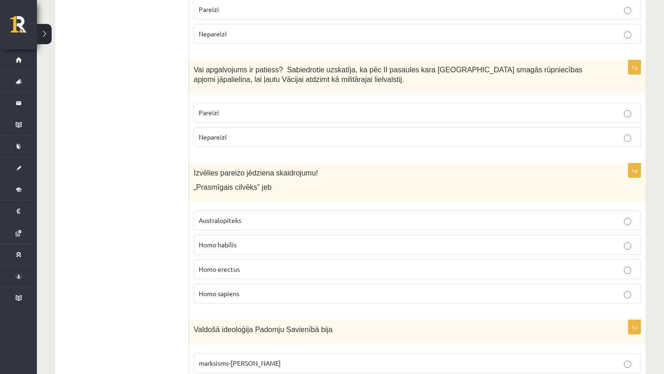
scroll to position [492, 0]
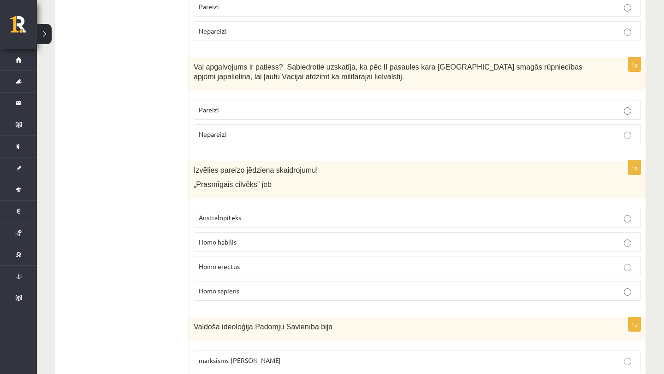
click at [288, 246] on p "Homo habilis" at bounding box center [417, 242] width 437 height 10
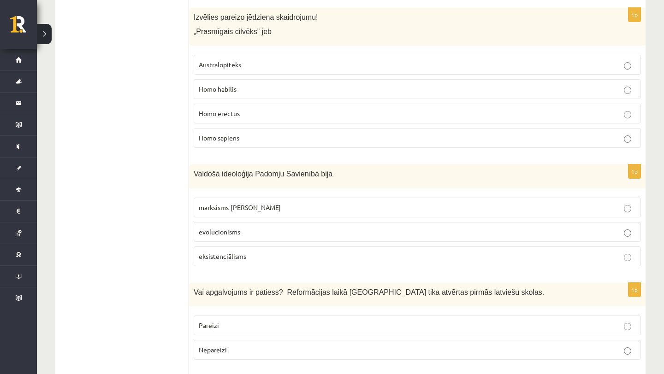
scroll to position [645, 0]
click at [312, 201] on label "marksisms-ļeņinisms" at bounding box center [417, 207] width 447 height 20
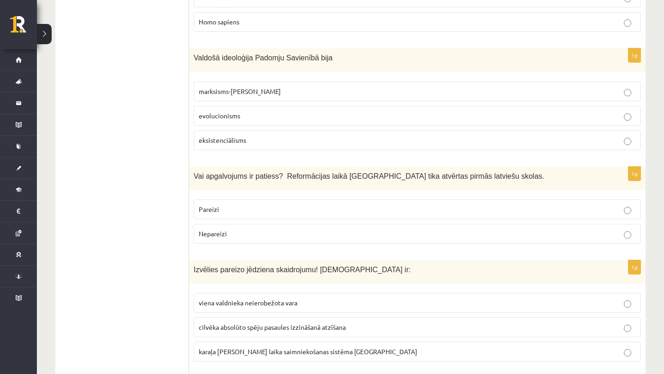
scroll to position [763, 0]
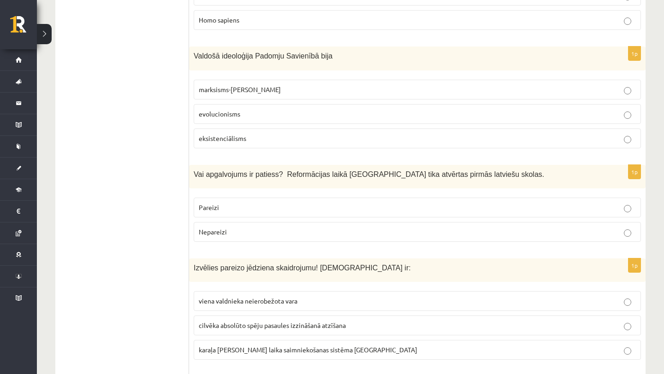
click at [294, 231] on p "Nepareizi" at bounding box center [417, 232] width 437 height 10
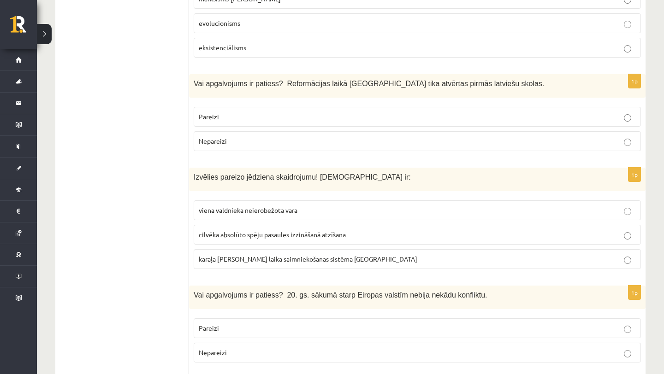
scroll to position [854, 0]
click at [312, 209] on p "viena valdnieka neierobežota vara" at bounding box center [417, 210] width 437 height 10
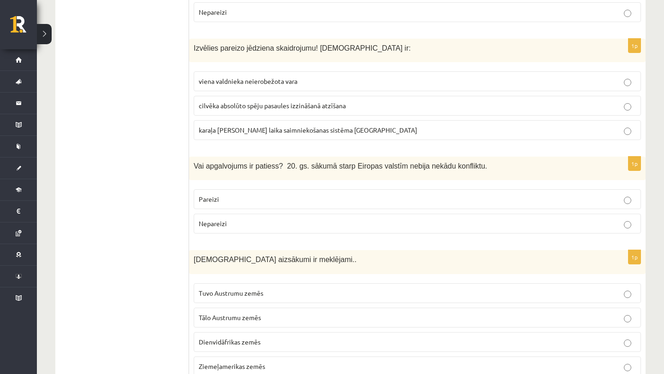
scroll to position [984, 0]
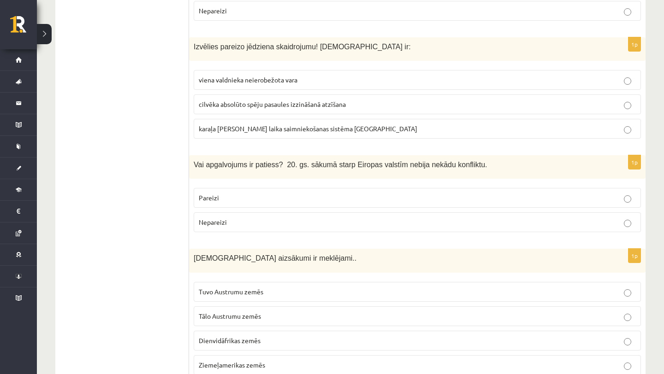
click at [304, 223] on p "Nepareizi" at bounding box center [417, 222] width 437 height 10
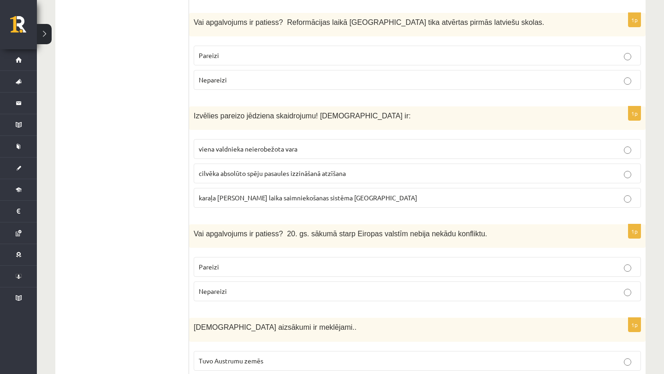
scroll to position [915, 0]
click at [321, 74] on label "Nepareizi" at bounding box center [417, 80] width 447 height 20
click at [330, 58] on p "Pareizi" at bounding box center [417, 55] width 437 height 10
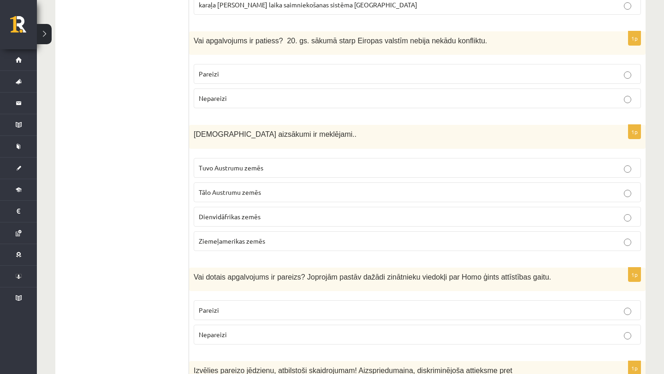
scroll to position [1109, 0]
click at [380, 162] on p "Tuvo Austrumu zemēs" at bounding box center [417, 167] width 437 height 10
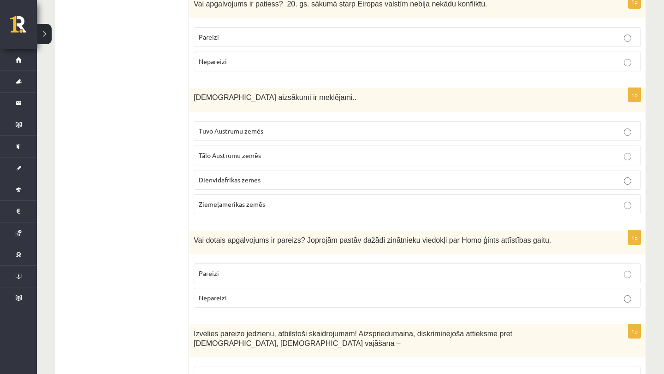
scroll to position [1146, 0]
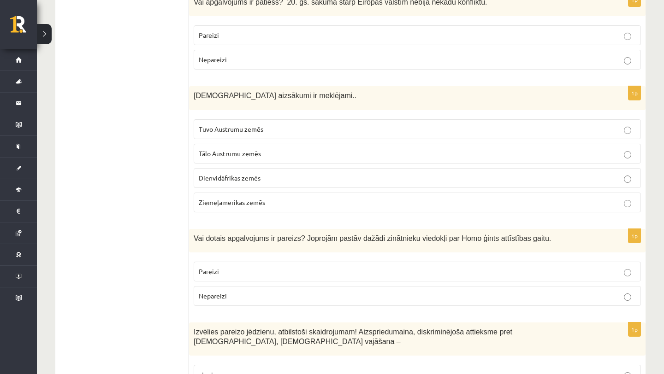
click at [375, 272] on p "Pareizi" at bounding box center [417, 272] width 437 height 10
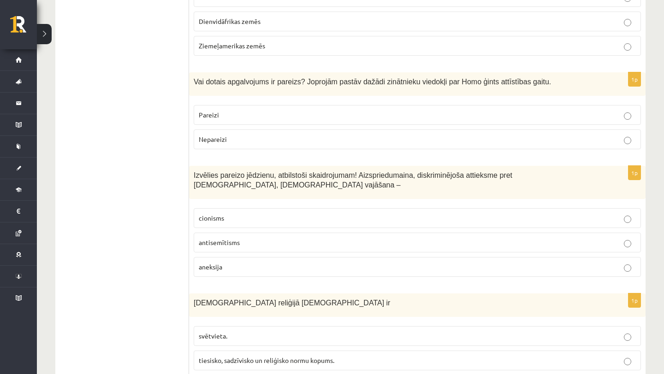
scroll to position [1305, 0]
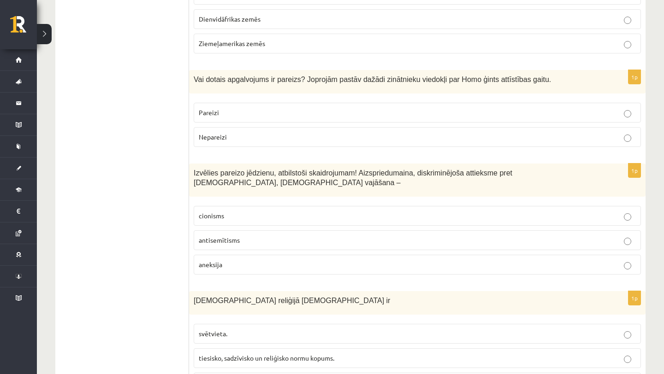
click at [386, 237] on p "antisemītisms" at bounding box center [417, 240] width 437 height 10
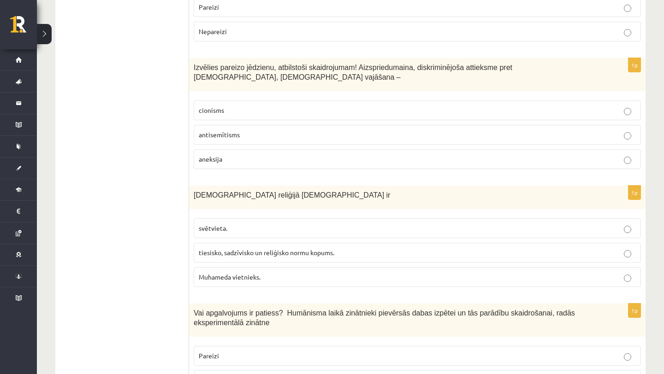
scroll to position [1412, 0]
click at [379, 248] on p "tiesisko, sadzīvisko un reliģisko normu kopums." at bounding box center [417, 252] width 437 height 10
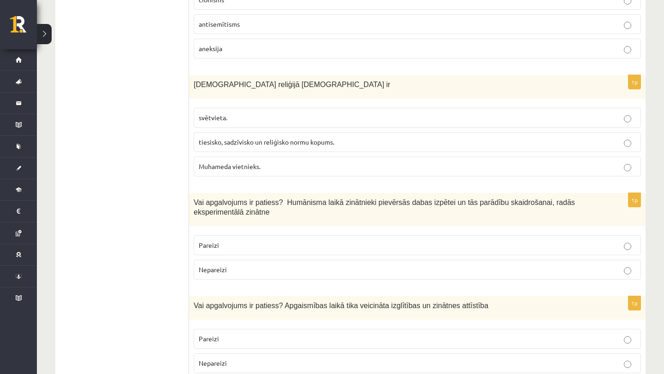
scroll to position [1522, 0]
click at [363, 272] on p "Nepareizi" at bounding box center [417, 270] width 437 height 10
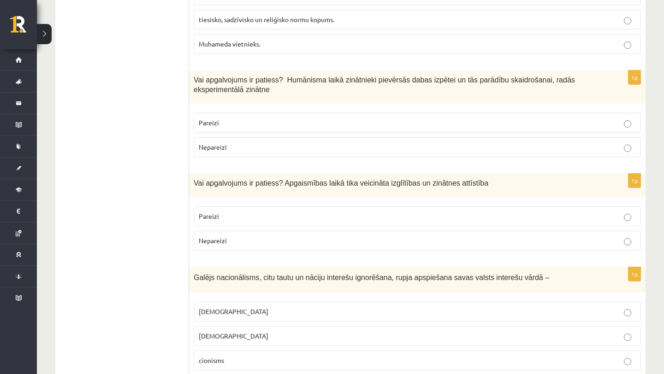
scroll to position [1646, 0]
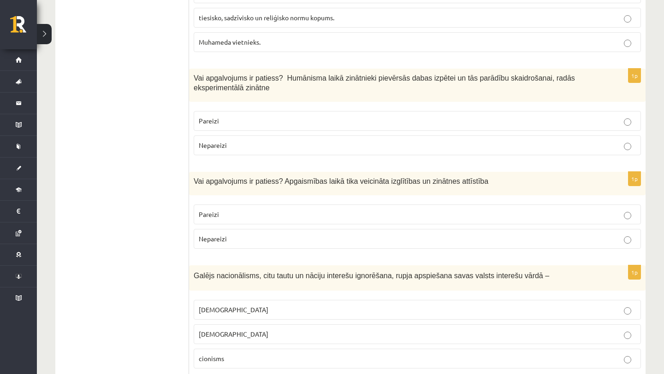
click at [379, 212] on p "Pareizi" at bounding box center [417, 215] width 437 height 10
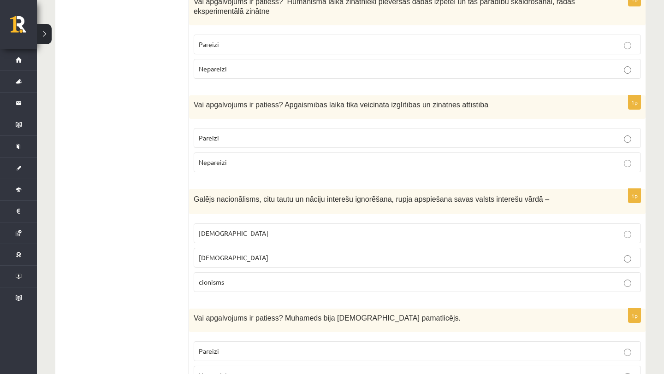
scroll to position [1723, 0]
click at [358, 228] on p "šovinisms" at bounding box center [417, 233] width 437 height 10
click at [337, 283] on p "cionisms" at bounding box center [417, 282] width 437 height 10
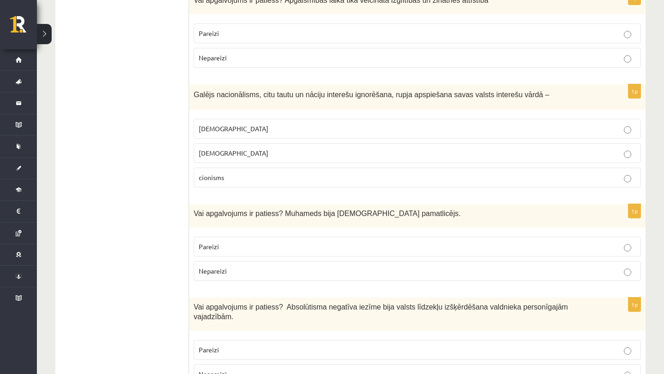
scroll to position [1827, 0]
click at [350, 250] on p "Pareizi" at bounding box center [417, 247] width 437 height 10
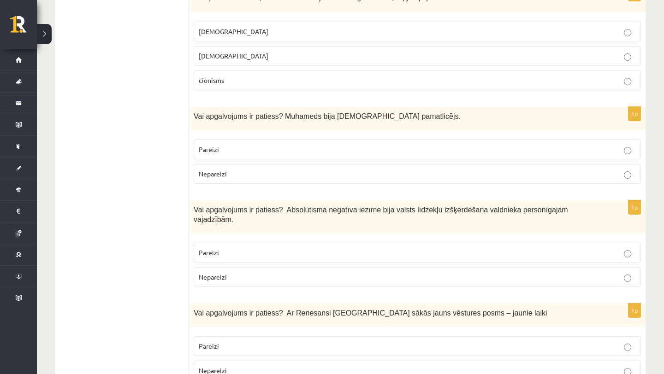
scroll to position [1925, 0]
click at [350, 250] on p "Pareizi" at bounding box center [417, 252] width 437 height 10
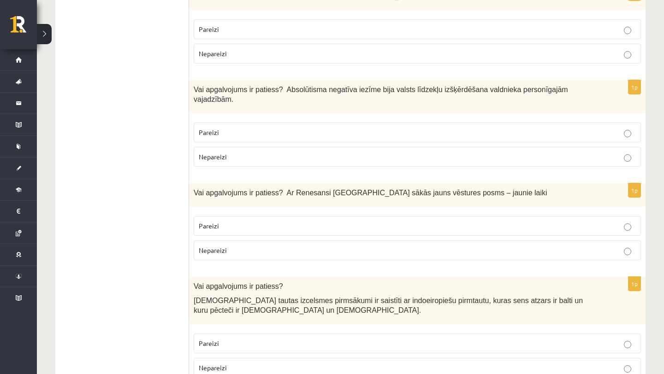
scroll to position [2072, 0]
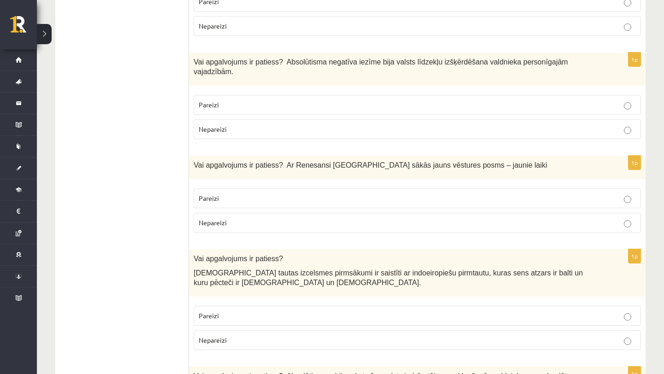
click at [354, 206] on label "Pareizi" at bounding box center [417, 198] width 447 height 20
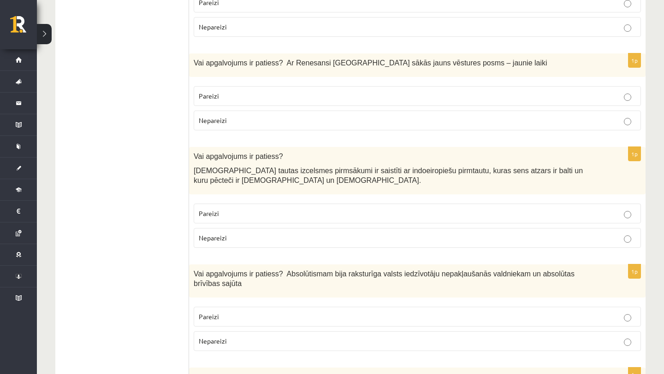
scroll to position [2175, 0]
click at [350, 208] on p "Pareizi" at bounding box center [417, 213] width 437 height 10
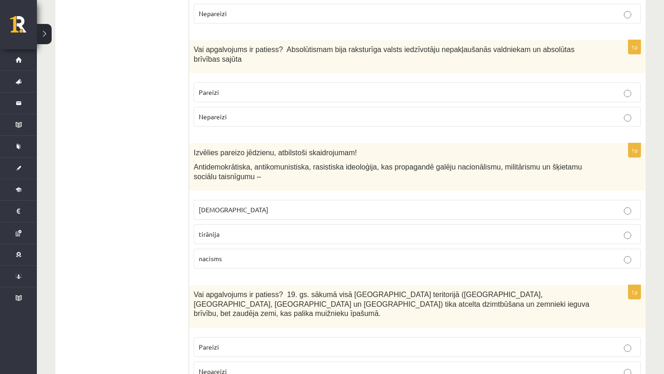
scroll to position [2397, 0]
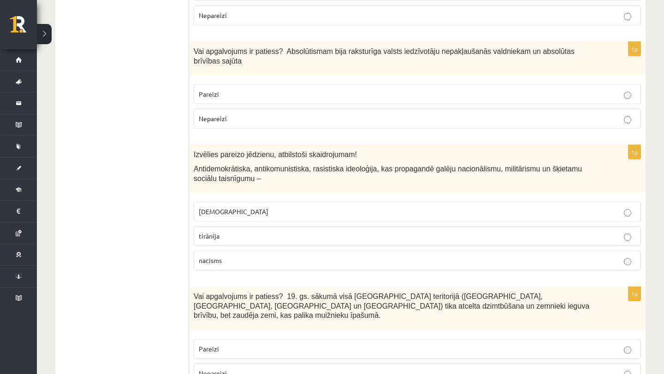
click at [347, 122] on p "Nepareizi" at bounding box center [417, 119] width 437 height 10
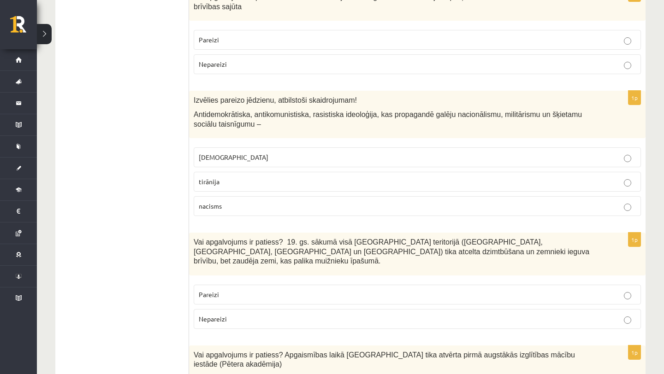
click at [283, 202] on p "nacisms" at bounding box center [417, 206] width 437 height 10
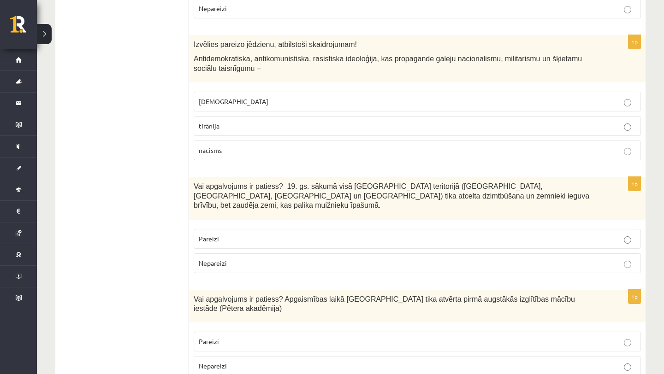
scroll to position [2509, 0]
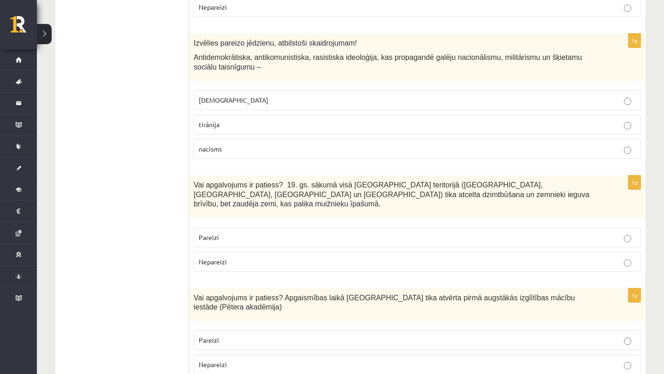
click at [251, 257] on p "Nepareizi" at bounding box center [417, 262] width 437 height 10
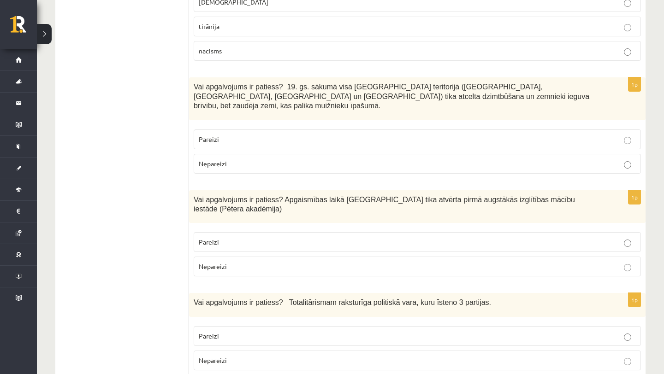
scroll to position [2610, 0]
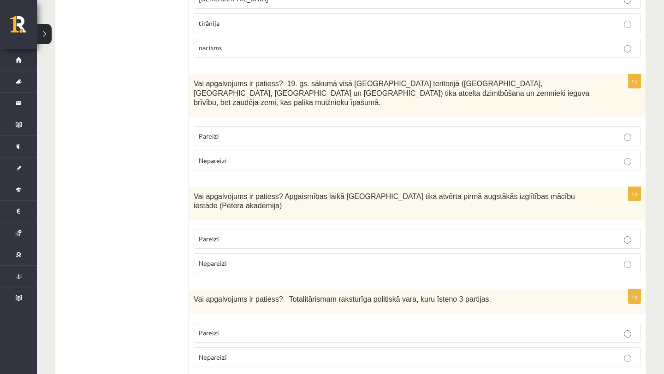
click at [247, 259] on p "Nepareizi" at bounding box center [417, 264] width 437 height 10
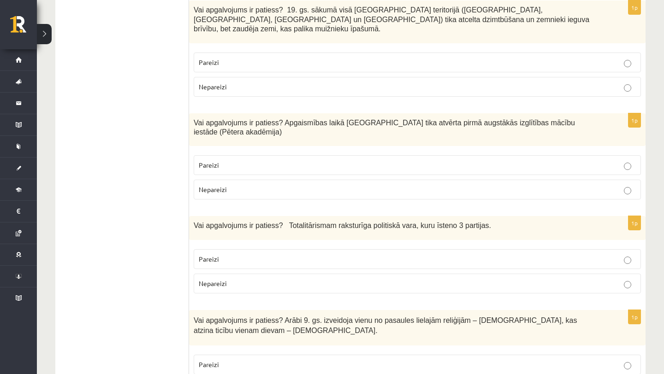
scroll to position [2685, 0]
click at [239, 278] on p "Nepareizi" at bounding box center [417, 283] width 437 height 10
click at [273, 159] on p "Pareizi" at bounding box center [417, 164] width 437 height 10
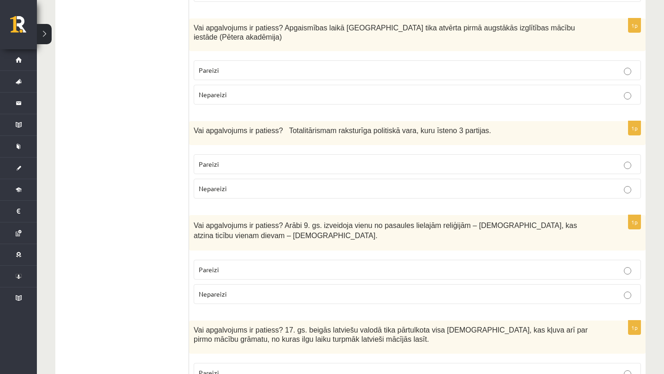
scroll to position [2780, 0]
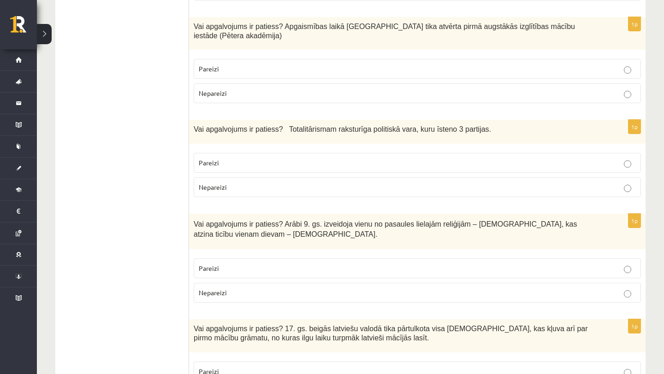
click at [274, 259] on label "Pareizi" at bounding box center [417, 269] width 447 height 20
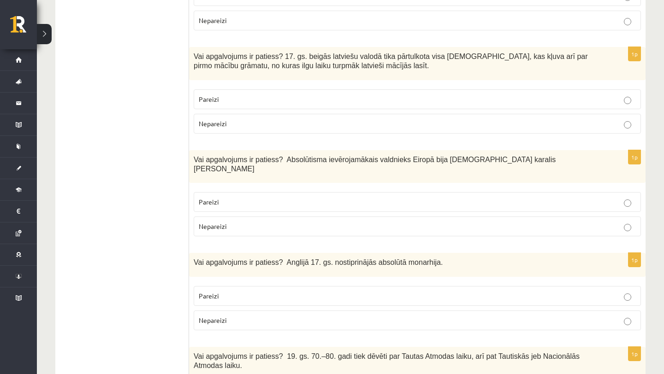
scroll to position [3051, 0]
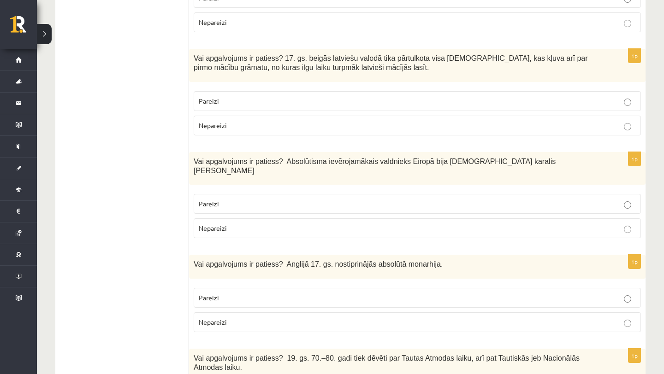
click at [310, 91] on label "Pareizi" at bounding box center [417, 101] width 447 height 20
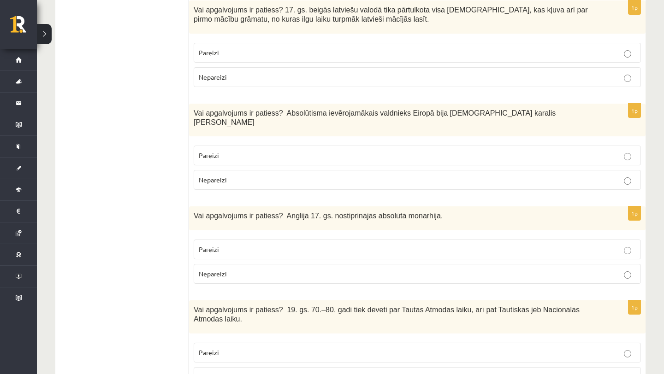
scroll to position [3098, 0]
click at [276, 176] on p "Nepareizi" at bounding box center [417, 181] width 437 height 10
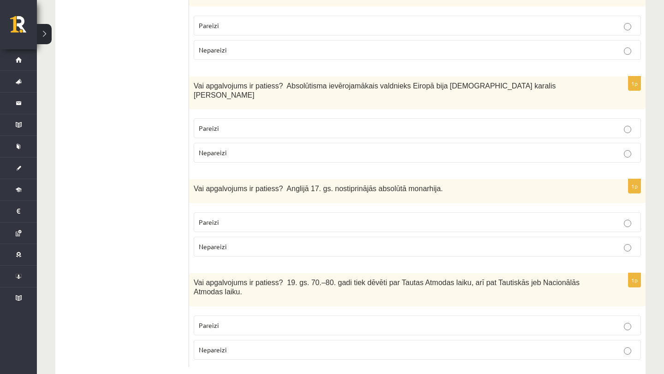
click at [260, 242] on p "Nepareizi" at bounding box center [417, 247] width 437 height 10
click at [233, 321] on p "Pareizi" at bounding box center [417, 326] width 437 height 10
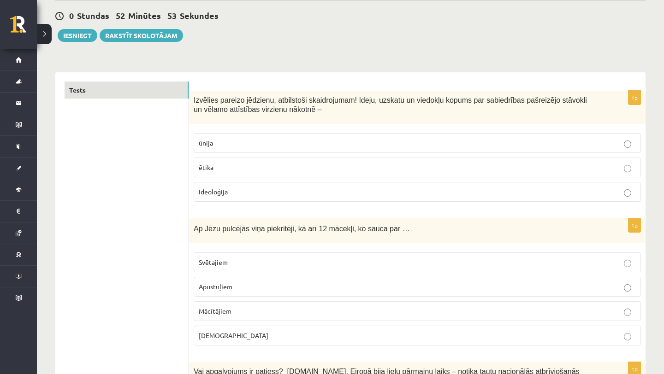
scroll to position [84, 0]
click at [257, 192] on p "ideoloģija" at bounding box center [417, 192] width 437 height 10
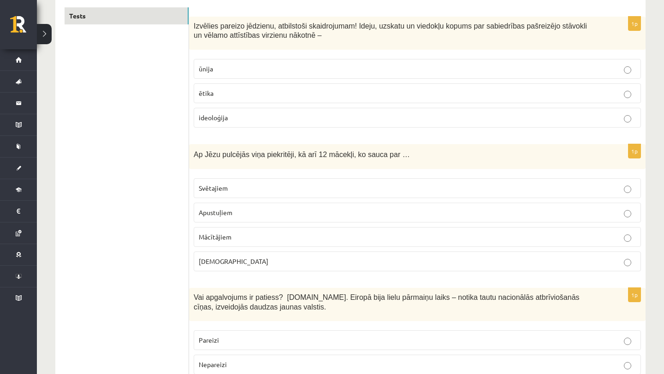
scroll to position [148, 0]
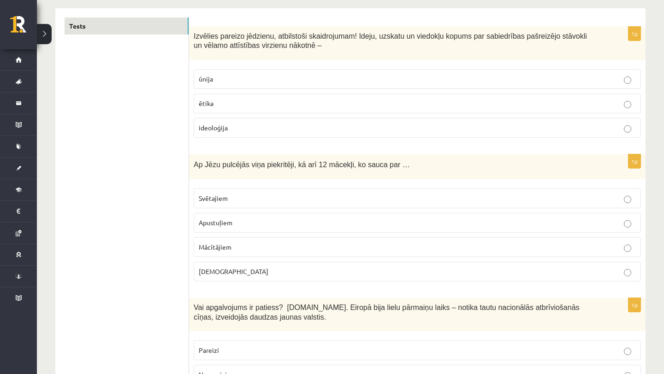
click at [262, 99] on p "ētika" at bounding box center [417, 104] width 437 height 10
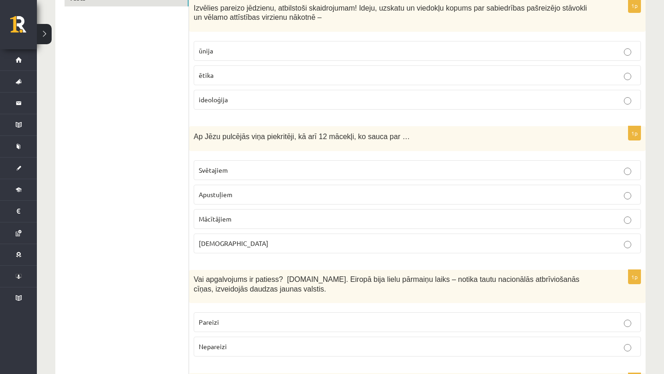
scroll to position [179, 0]
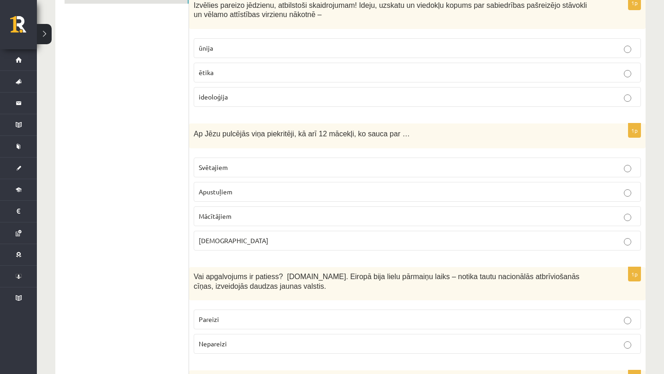
click at [251, 183] on label "Apustuļiem" at bounding box center [417, 192] width 447 height 20
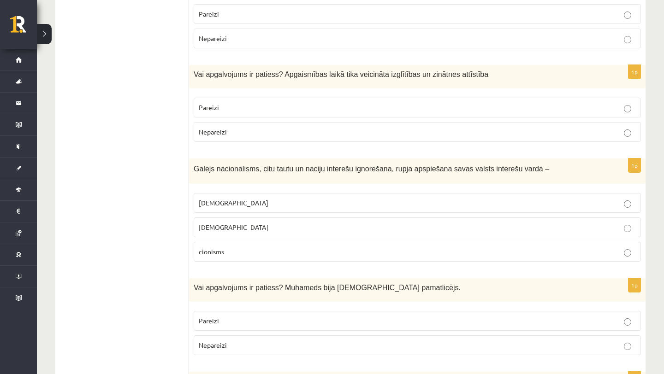
scroll to position [1758, 0]
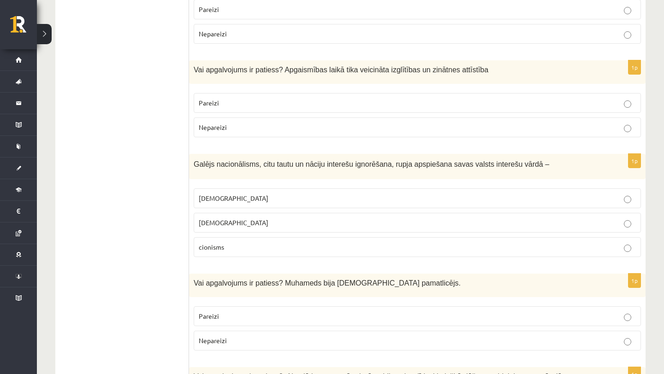
click at [251, 194] on p "šovinisms" at bounding box center [417, 199] width 437 height 10
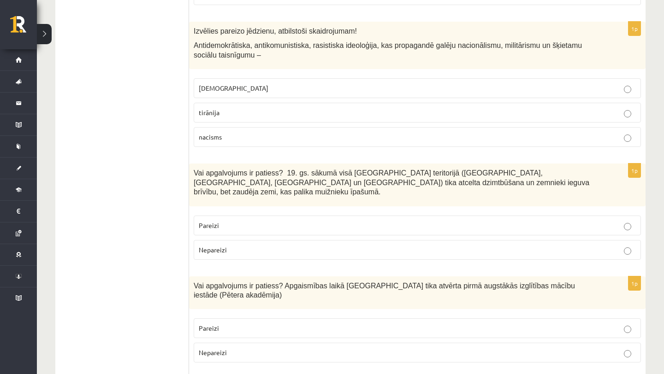
scroll to position [2520, 0]
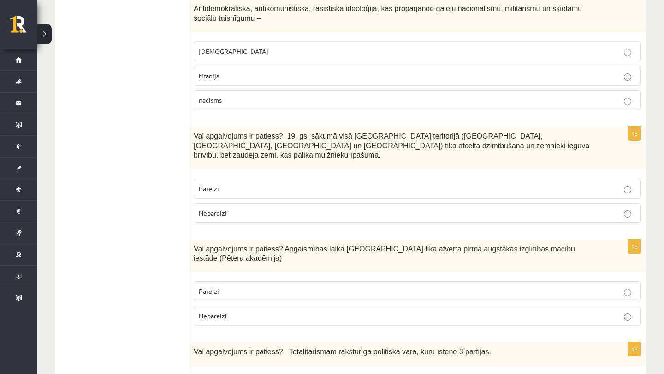
click at [388, 50] on p "fašisms" at bounding box center [417, 52] width 437 height 10
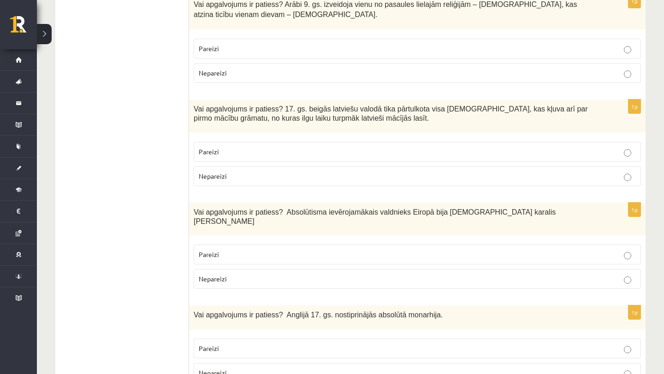
scroll to position [3000, 0]
click at [353, 249] on p "Pareizi" at bounding box center [417, 254] width 437 height 10
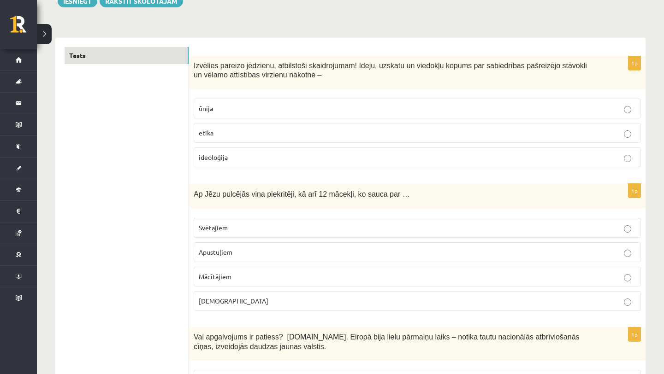
scroll to position [0, 0]
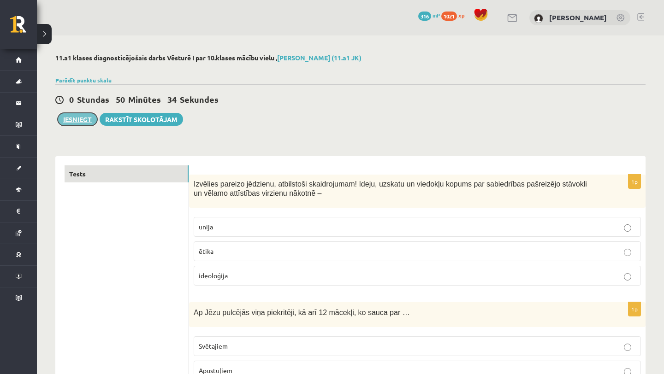
click at [76, 116] on button "Iesniegt" at bounding box center [78, 119] width 40 height 13
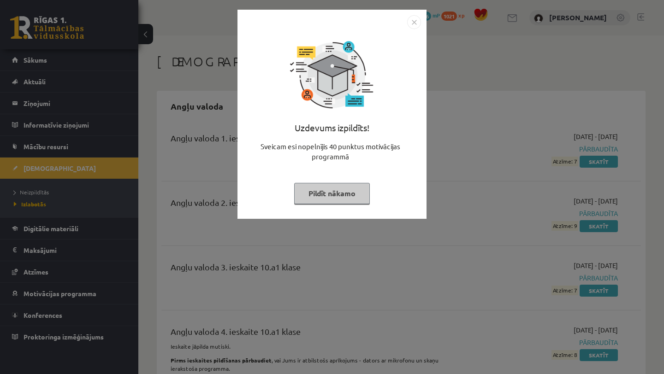
click at [342, 200] on button "Pildīt nākamo" at bounding box center [332, 193] width 76 height 21
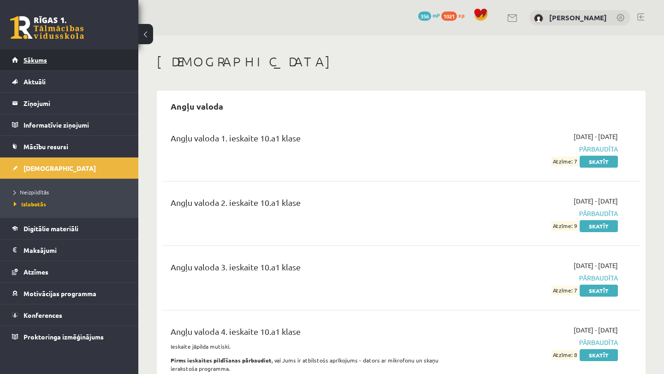
click at [58, 57] on link "Sākums" at bounding box center [69, 59] width 115 height 21
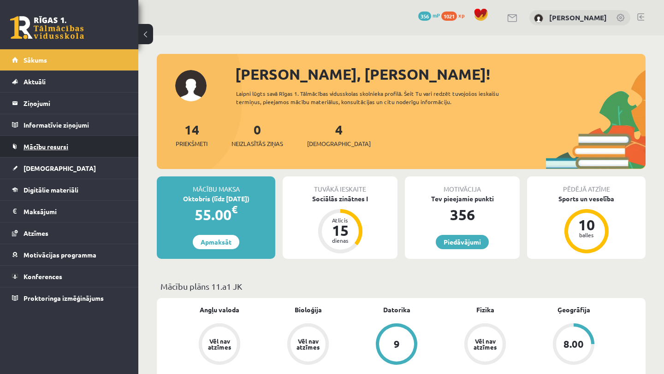
click at [100, 144] on link "Mācību resursi" at bounding box center [69, 146] width 115 height 21
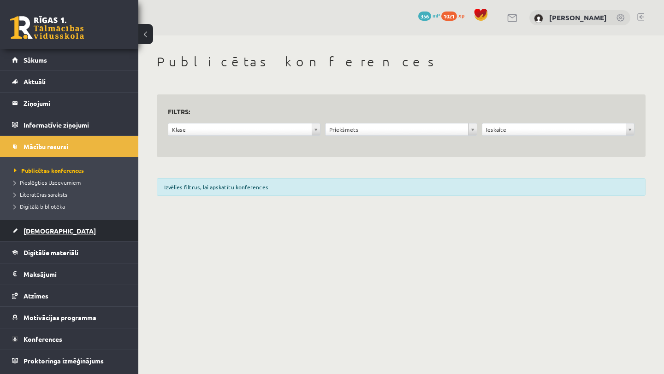
click at [69, 232] on link "[DEMOGRAPHIC_DATA]" at bounding box center [69, 230] width 115 height 21
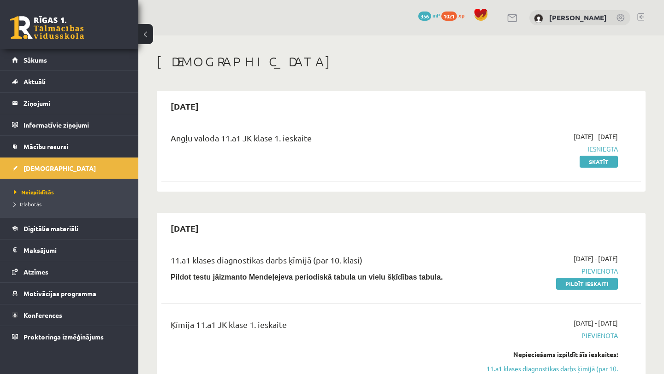
click at [73, 203] on link "Izlabotās" at bounding box center [71, 204] width 115 height 8
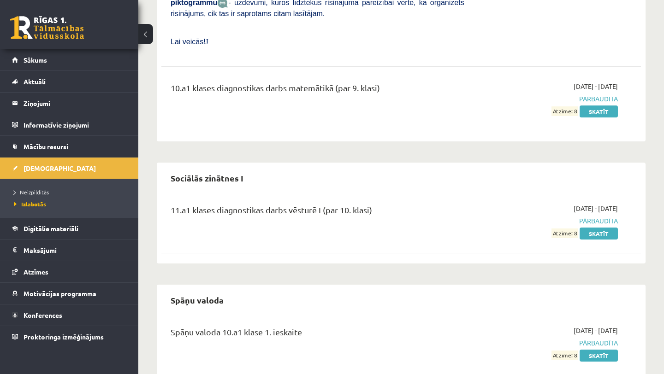
scroll to position [5543, 0]
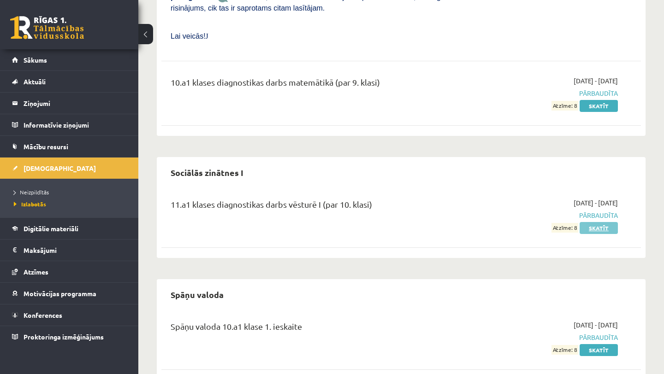
click at [589, 222] on link "Skatīt" at bounding box center [598, 228] width 38 height 12
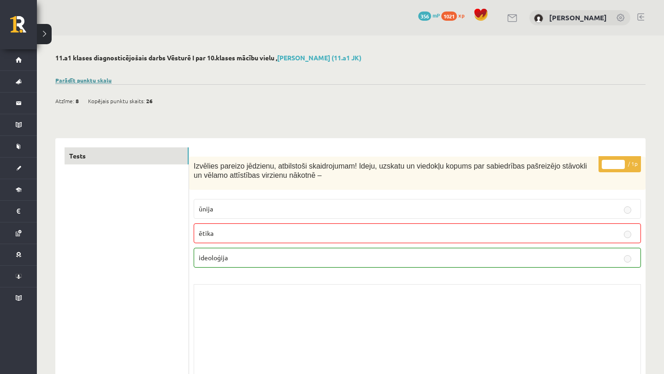
click at [93, 80] on link "Parādīt punktu skalu" at bounding box center [83, 79] width 56 height 7
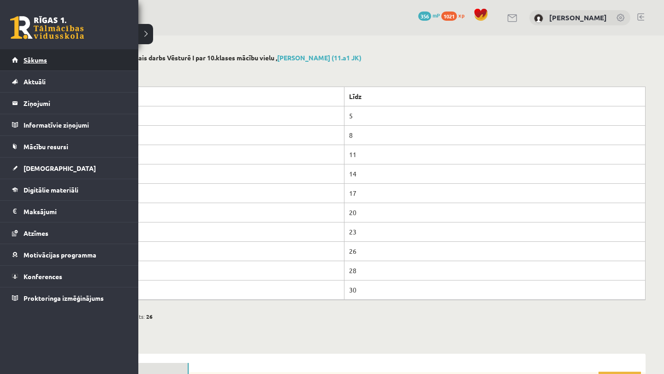
click at [50, 54] on link "Sākums" at bounding box center [69, 59] width 115 height 21
